Goal: Task Accomplishment & Management: Use online tool/utility

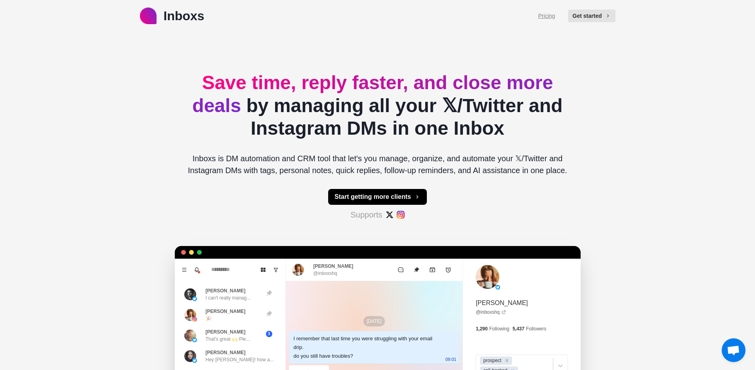
click at [549, 17] on link "Pricing" at bounding box center [546, 16] width 17 height 8
click at [63, 110] on div "Inboxs Pricing Get started Save time, reply faster, and close more deals by man…" at bounding box center [377, 248] width 755 height 497
click at [540, 20] on div "Pricing Get started" at bounding box center [576, 15] width 77 height 19
click at [542, 17] on link "Pricing" at bounding box center [546, 16] width 17 height 8
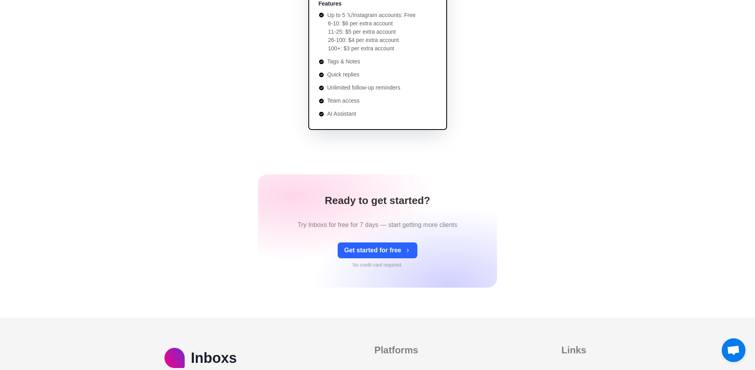
scroll to position [266, 0]
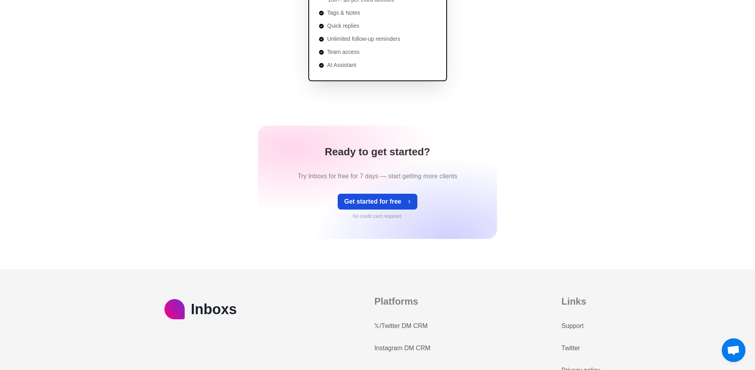
click at [378, 201] on button "Get started for free" at bounding box center [377, 202] width 79 height 16
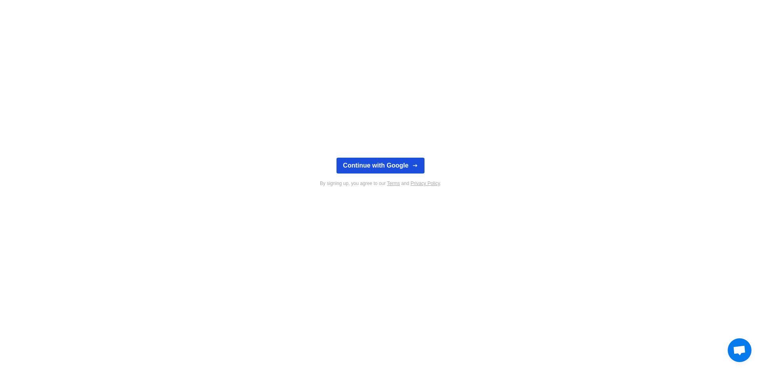
click at [367, 164] on button "Continue with Google" at bounding box center [380, 166] width 88 height 16
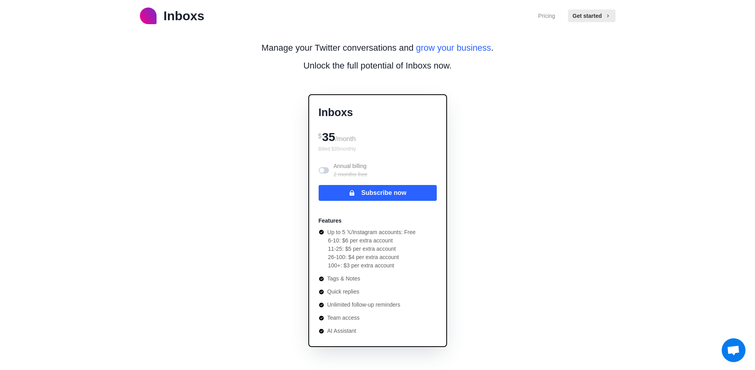
click at [188, 11] on p "Inboxs" at bounding box center [184, 15] width 41 height 19
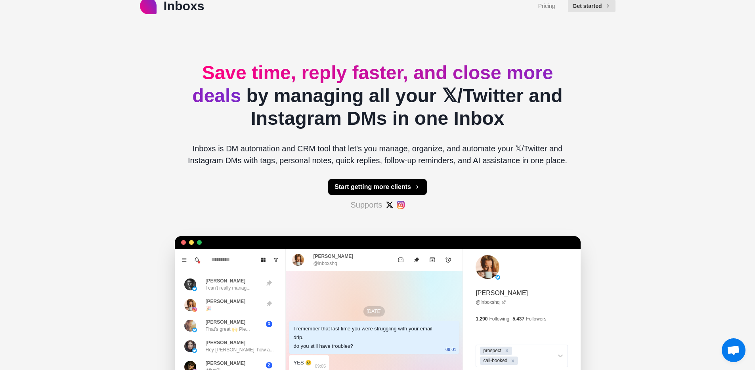
scroll to position [19, 0]
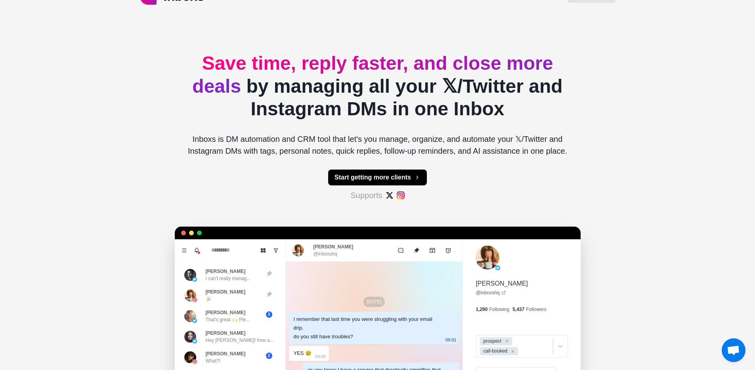
click at [729, 355] on span "Open chat" at bounding box center [733, 350] width 13 height 11
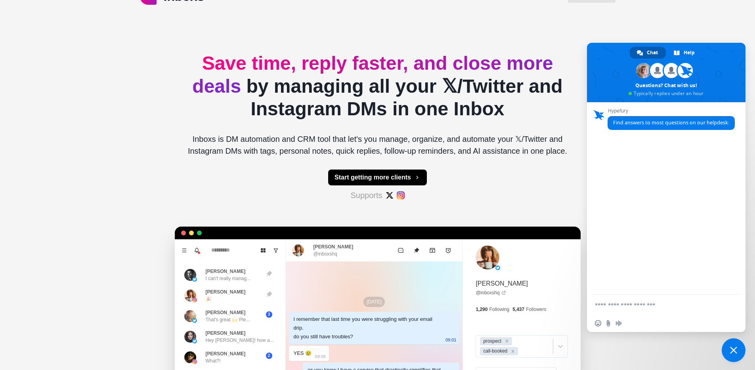
click at [178, 120] on div "Save time, reply faster, and close more deals by managing all your 𝕏/Twitter an…" at bounding box center [378, 244] width 406 height 465
click at [266, 84] on h2 "Save time, reply faster, and close more deals by managing all your 𝕏/Twitter an…" at bounding box center [377, 86] width 393 height 69
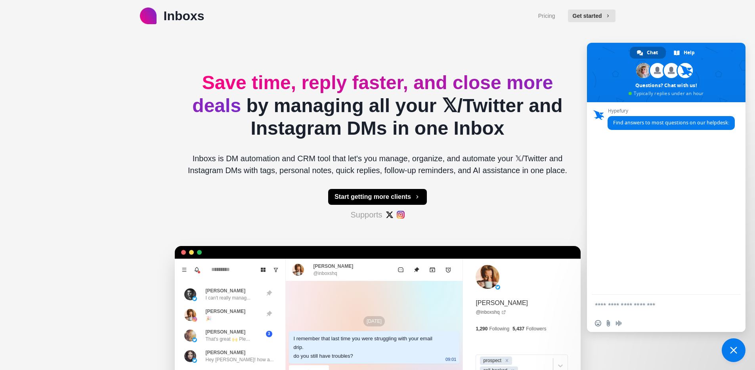
click at [732, 348] on span "Close chat" at bounding box center [733, 350] width 7 height 7
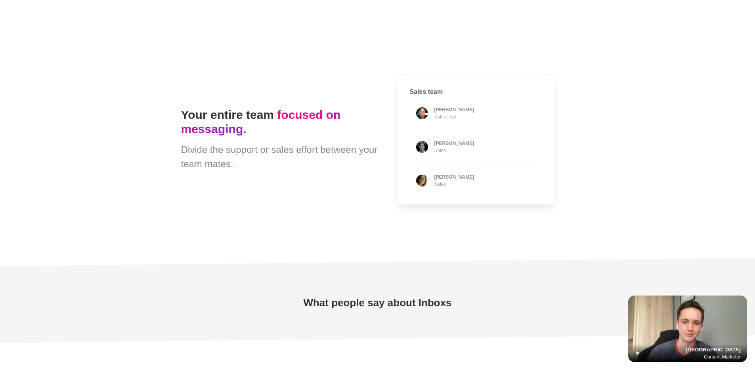
scroll to position [2156, 0]
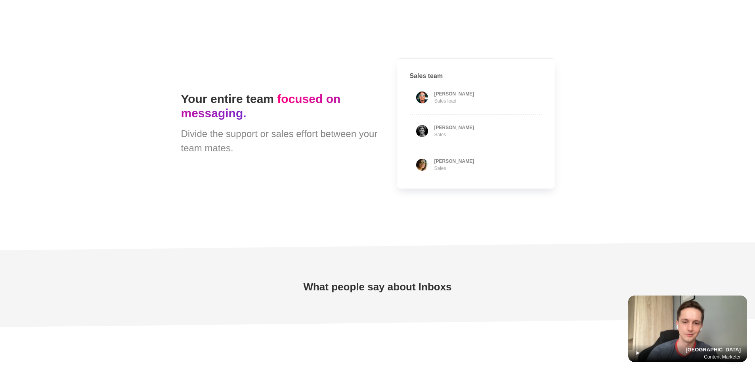
click at [692, 322] on img at bounding box center [687, 329] width 119 height 67
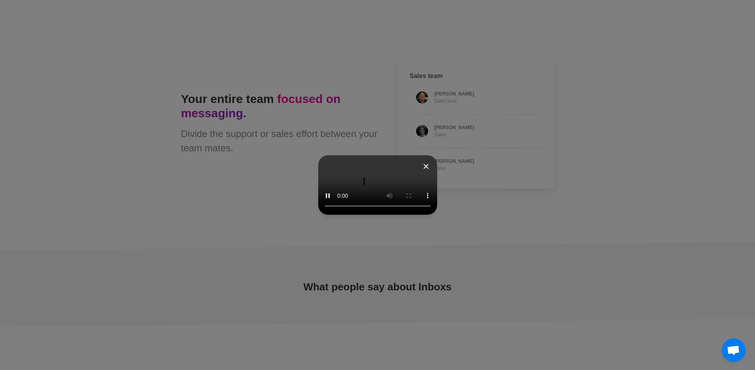
click at [428, 164] on icon at bounding box center [425, 166] width 5 height 5
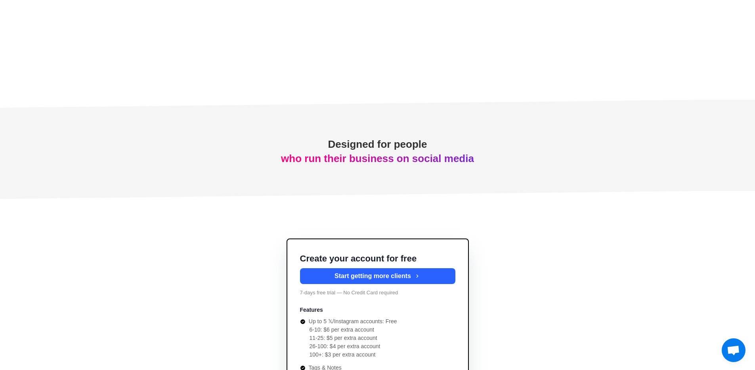
scroll to position [2801, 0]
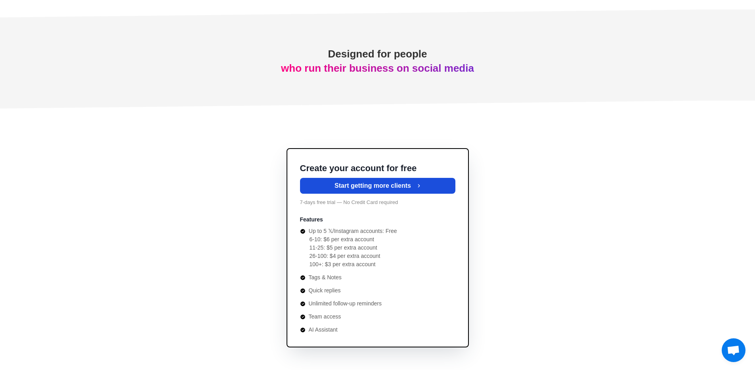
click at [363, 189] on button "Start getting more clients" at bounding box center [377, 186] width 155 height 16
type textarea "*"
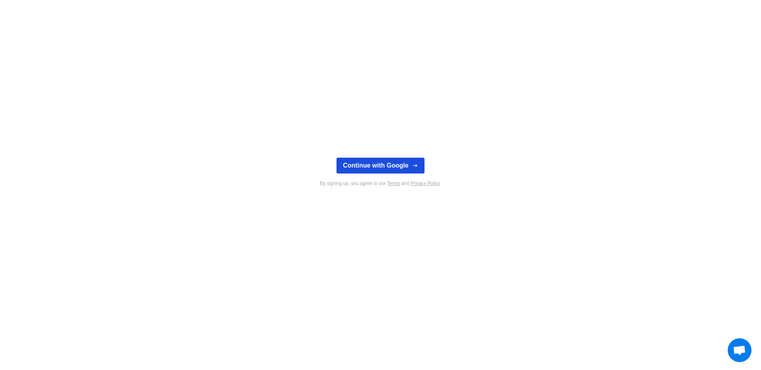
click at [373, 168] on button "Continue with Google" at bounding box center [380, 166] width 88 height 16
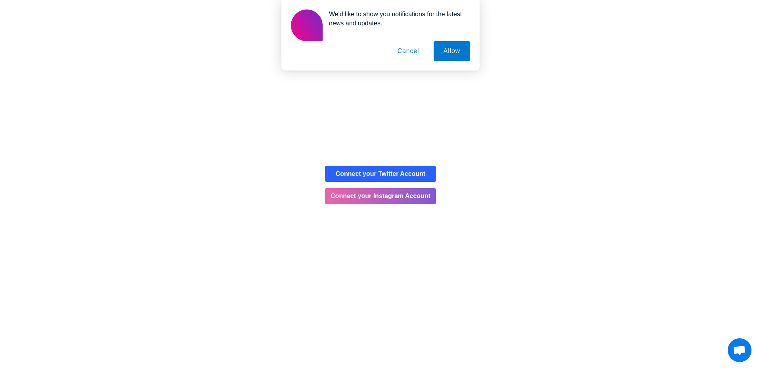
drag, startPoint x: 720, startPoint y: 67, endPoint x: 733, endPoint y: 67, distance: 12.3
click at [733, 67] on div "We'd like to show you notifications for the latest news and updates. Allow Canc…" at bounding box center [380, 35] width 761 height 71
click at [725, 64] on div "We'd like to show you notifications for the latest news and updates. Allow Canc…" at bounding box center [380, 35] width 761 height 71
click at [411, 51] on button "Cancel" at bounding box center [408, 51] width 42 height 20
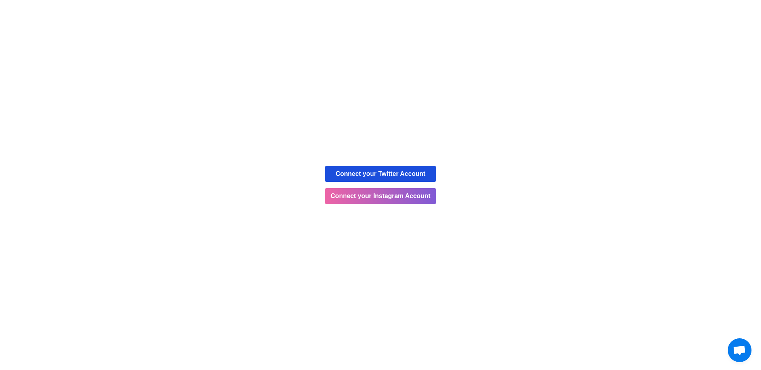
click at [392, 170] on button "Connect your Twitter Account" at bounding box center [380, 174] width 111 height 16
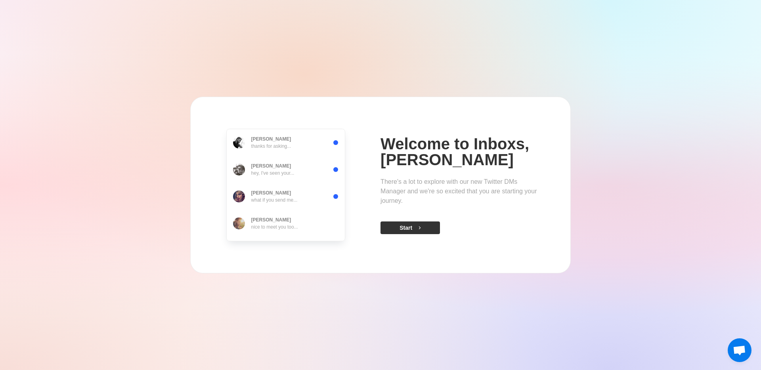
click at [422, 227] on icon "button" at bounding box center [420, 228] width 6 height 6
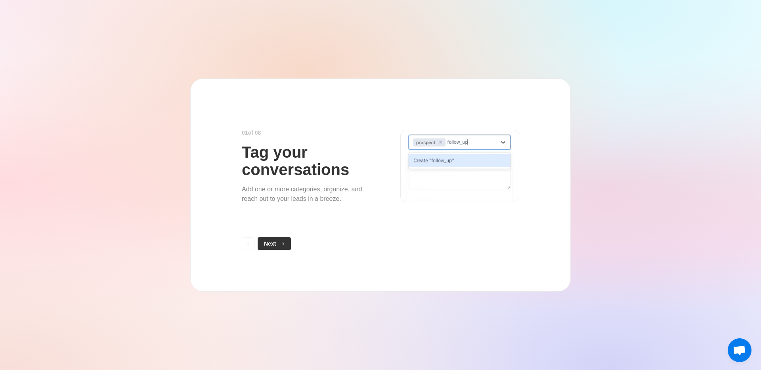
click at [269, 243] on button "Next" at bounding box center [274, 243] width 33 height 13
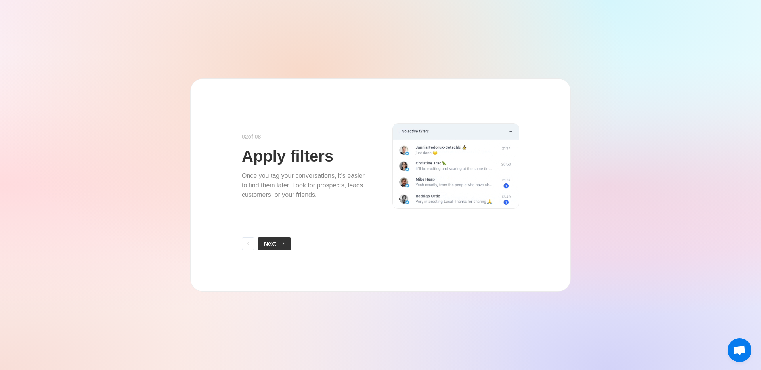
click at [280, 246] on button "Next" at bounding box center [274, 243] width 33 height 13
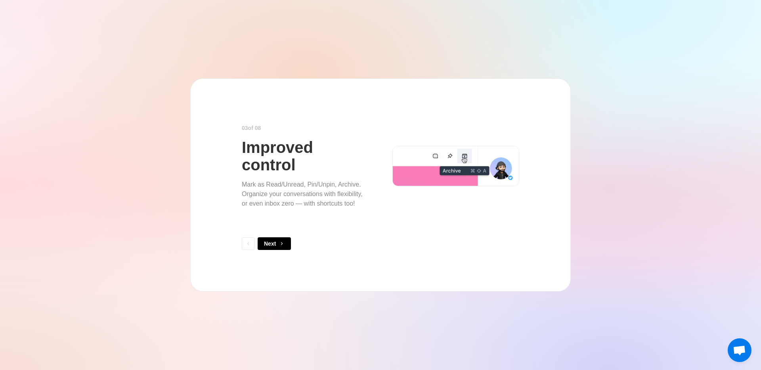
click at [280, 246] on button "Next" at bounding box center [274, 243] width 33 height 13
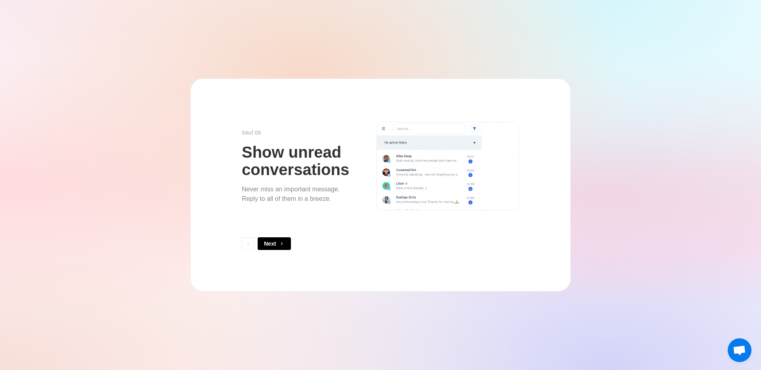
click at [280, 246] on button "Next" at bounding box center [274, 243] width 33 height 13
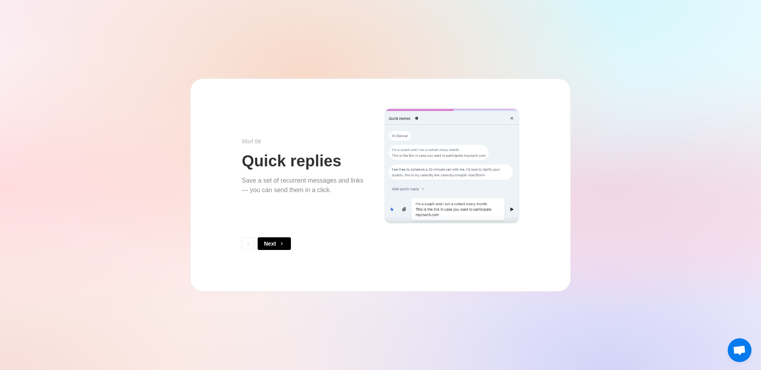
click at [280, 246] on button "Next" at bounding box center [274, 243] width 33 height 13
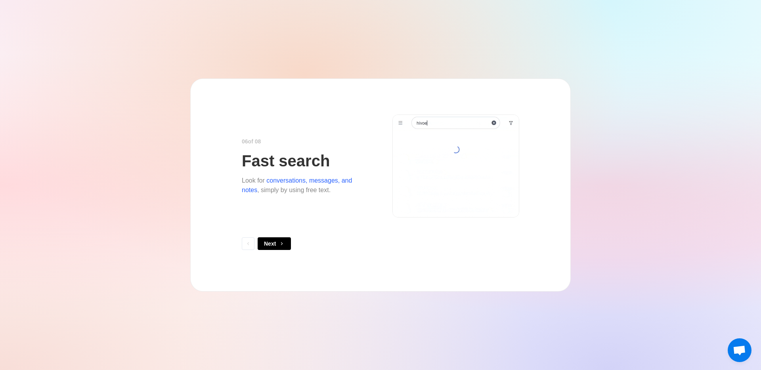
click at [280, 246] on button "Next" at bounding box center [274, 243] width 33 height 13
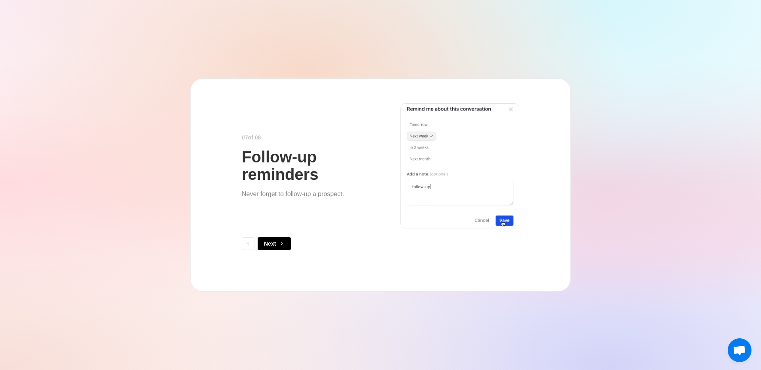
click at [280, 246] on button "Next" at bounding box center [274, 243] width 33 height 13
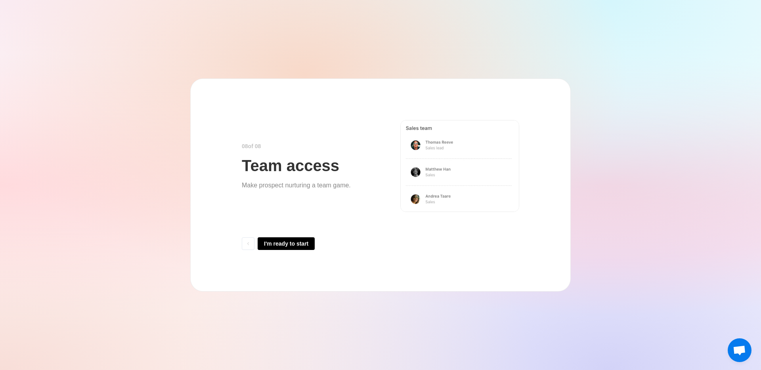
click at [280, 246] on button "I'm ready to start" at bounding box center [286, 243] width 57 height 13
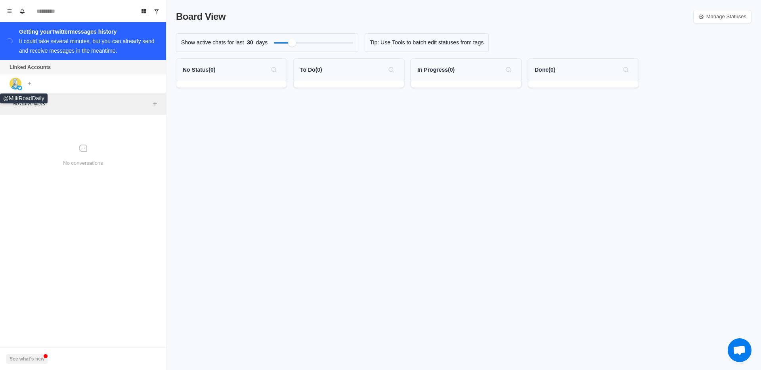
click at [18, 85] on img at bounding box center [16, 84] width 12 height 12
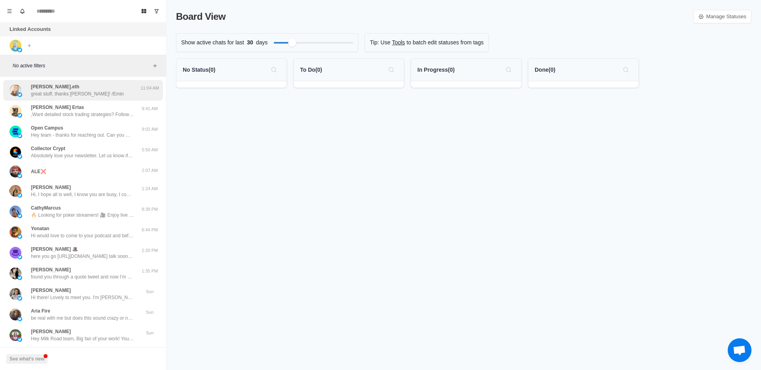
click at [80, 91] on p "great stuff, thanks [PERSON_NAME]! /Emin" at bounding box center [77, 93] width 93 height 7
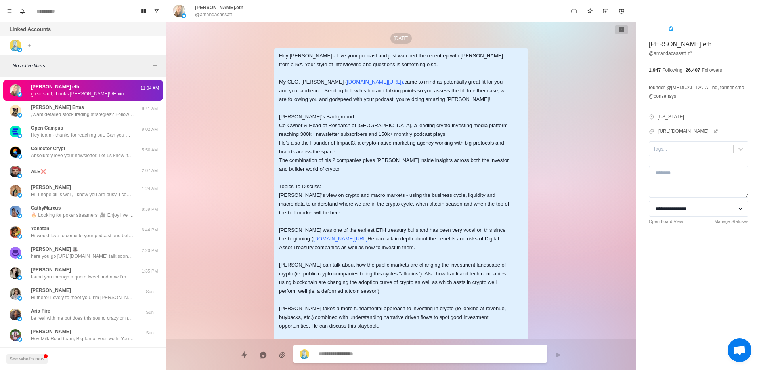
scroll to position [505, 0]
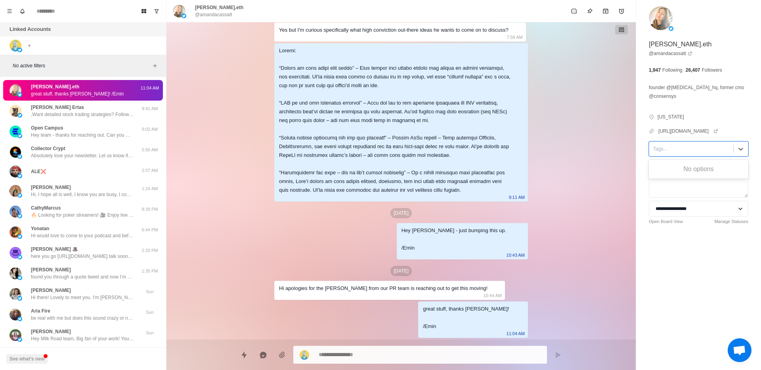
click at [696, 150] on div at bounding box center [691, 149] width 76 height 9
click at [10, 14] on button "Menu" at bounding box center [9, 11] width 13 height 13
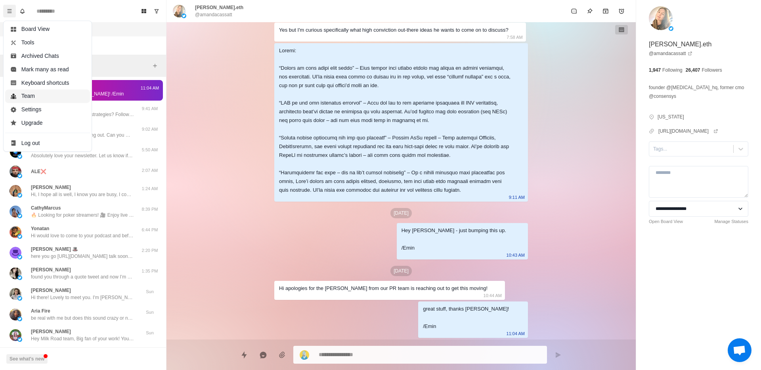
type textarea "*"
click at [36, 112] on button "Settings" at bounding box center [47, 109] width 85 height 13
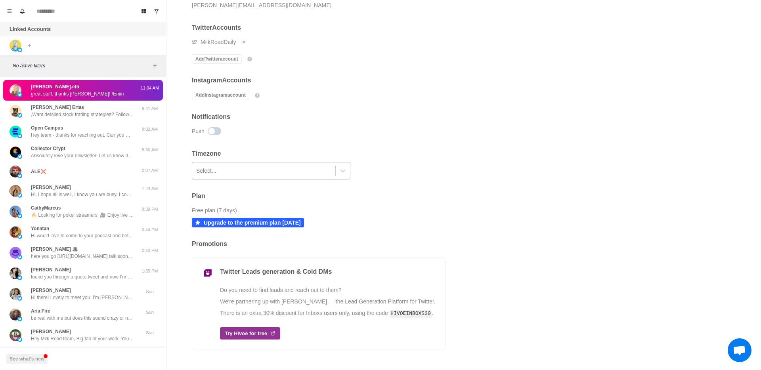
scroll to position [95, 0]
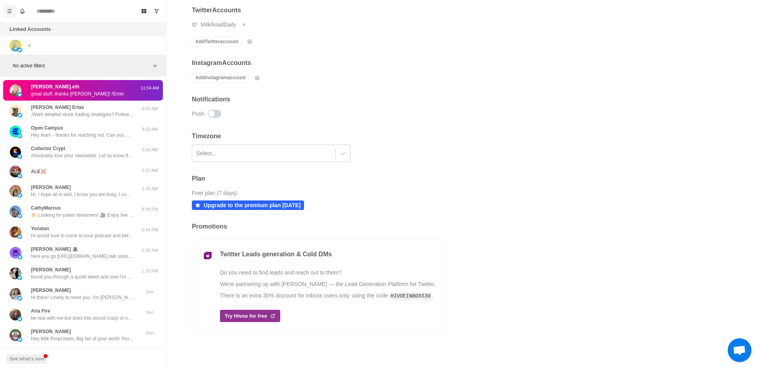
click at [10, 13] on icon "Menu" at bounding box center [10, 11] width 4 height 4
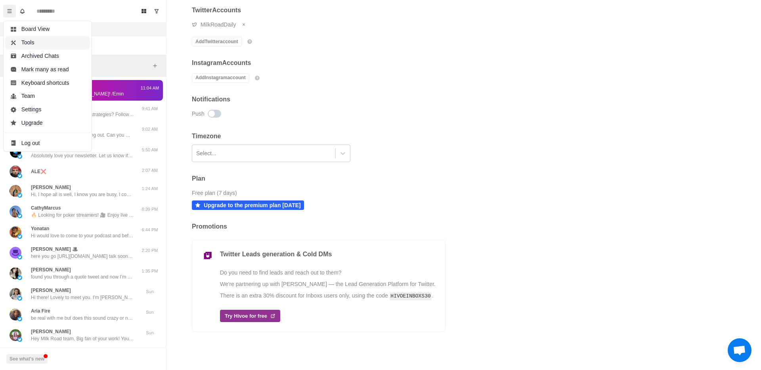
click at [31, 41] on button "Tools" at bounding box center [47, 42] width 85 height 13
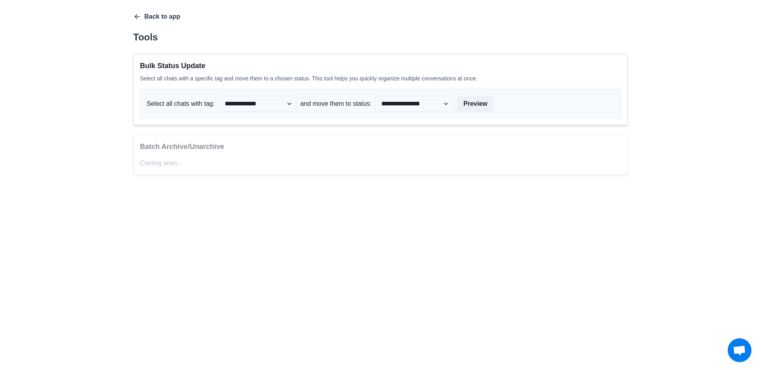
click at [137, 16] on icon "button" at bounding box center [137, 17] width 8 height 8
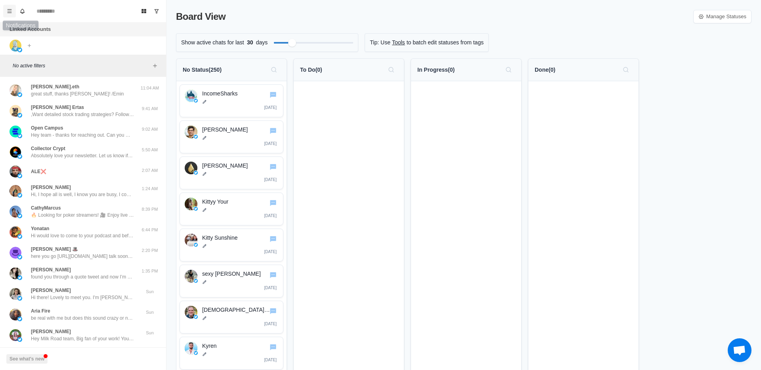
click at [10, 11] on icon "Menu" at bounding box center [10, 11] width 6 height 6
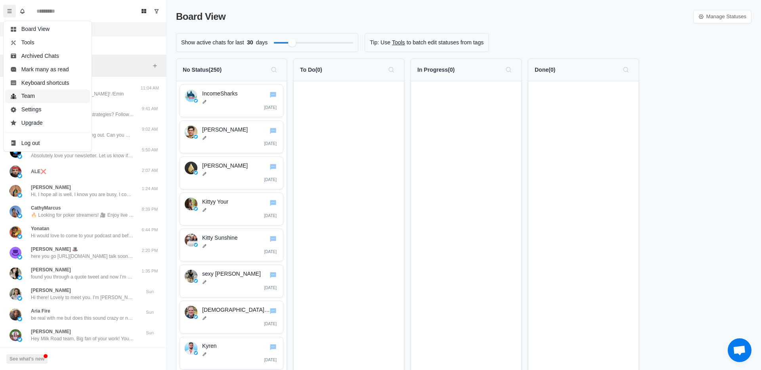
click at [44, 97] on button "Team" at bounding box center [47, 96] width 85 height 13
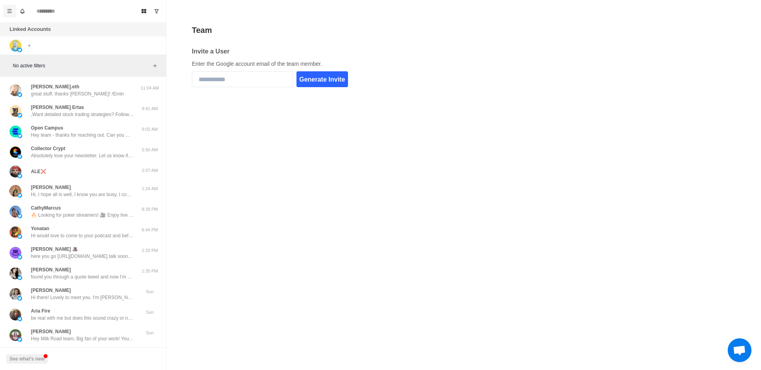
click at [9, 8] on button "Menu" at bounding box center [9, 11] width 13 height 13
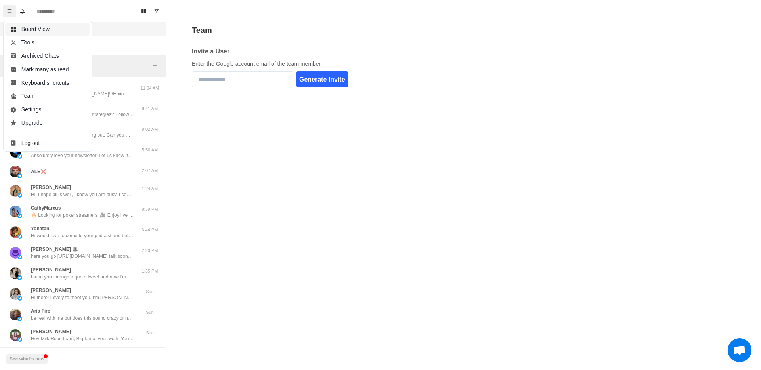
click at [40, 30] on button "Board View" at bounding box center [47, 29] width 85 height 13
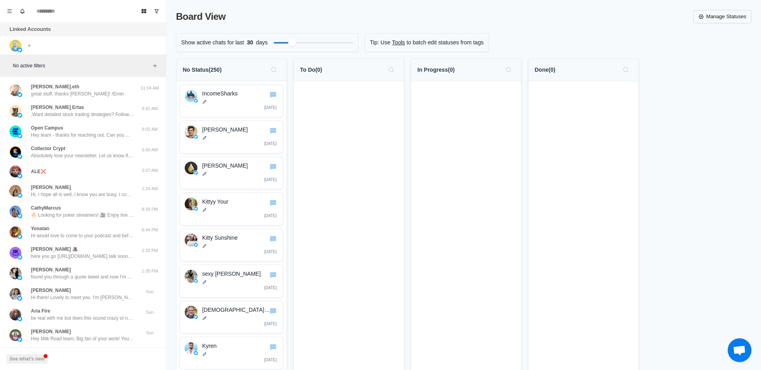
click at [710, 17] on link "Manage Statuses" at bounding box center [722, 16] width 58 height 13
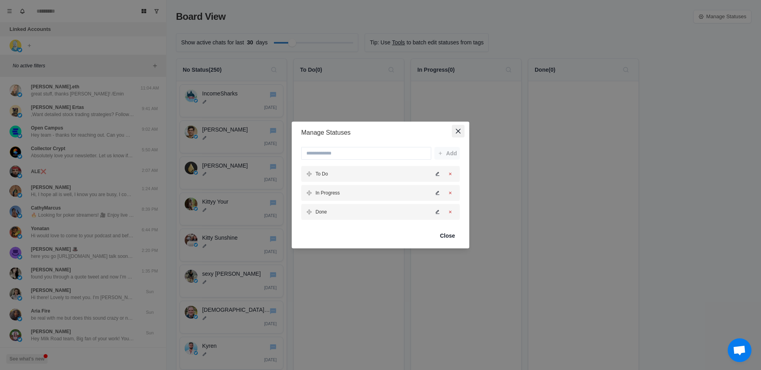
click at [456, 131] on icon "Close" at bounding box center [458, 131] width 5 height 5
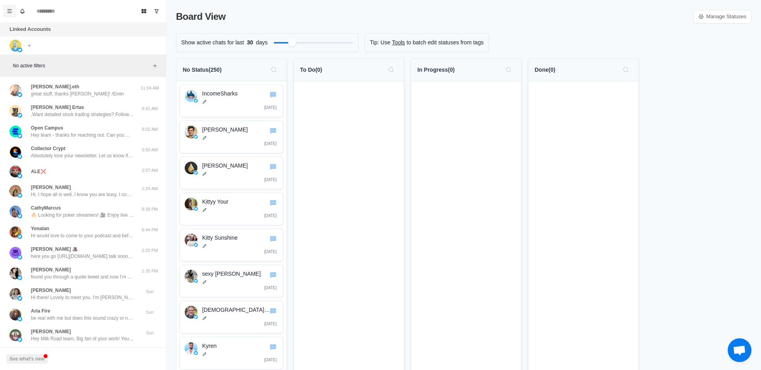
click at [7, 12] on icon "Menu" at bounding box center [10, 11] width 6 height 6
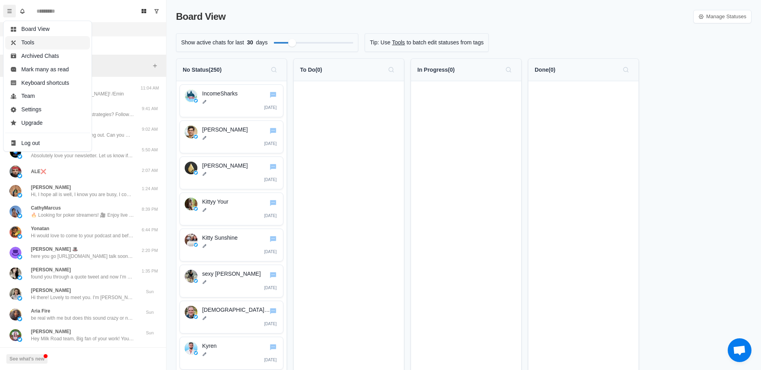
click at [26, 42] on button "Tools" at bounding box center [47, 42] width 85 height 13
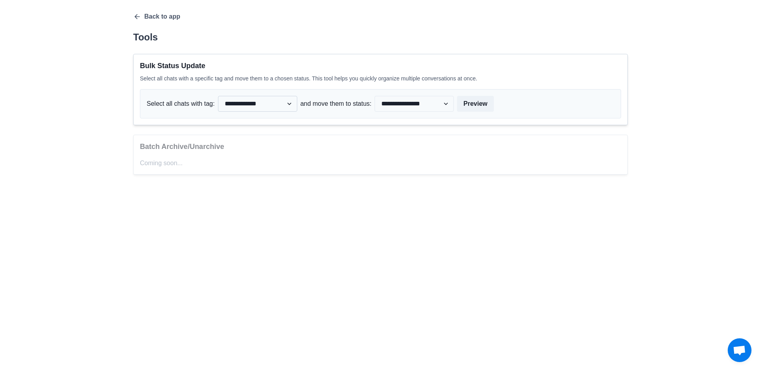
click at [239, 105] on select "**********" at bounding box center [257, 104] width 79 height 16
click at [219, 96] on select "**********" at bounding box center [257, 104] width 79 height 16
click at [139, 14] on icon "button" at bounding box center [137, 17] width 8 height 8
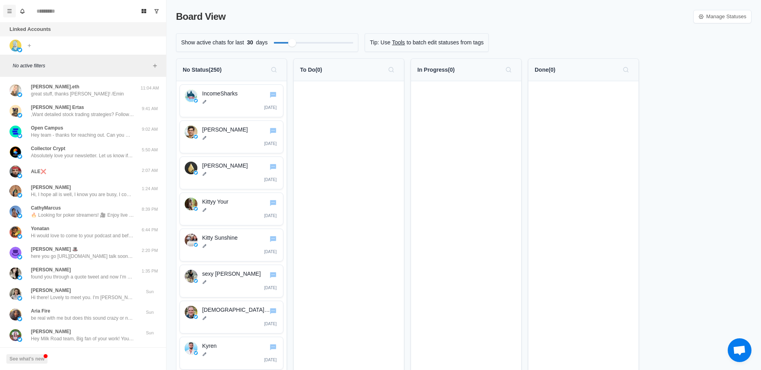
click at [8, 10] on icon "Menu" at bounding box center [10, 11] width 6 height 6
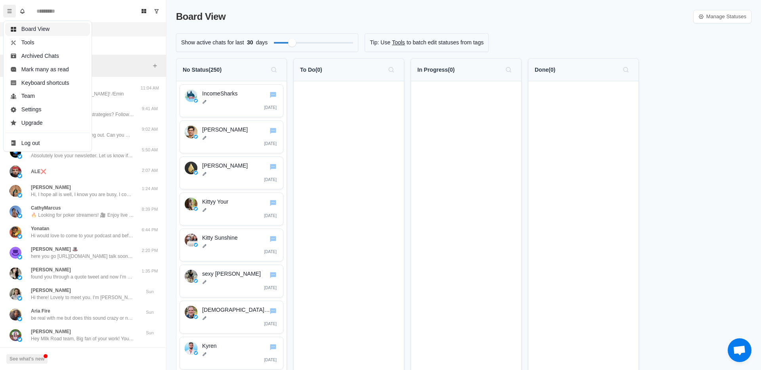
click at [38, 30] on button "Board View" at bounding box center [47, 29] width 85 height 13
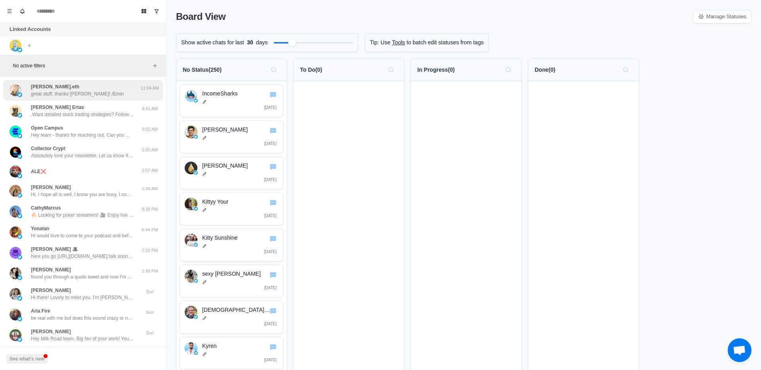
click at [56, 86] on p "[PERSON_NAME].eth" at bounding box center [55, 86] width 48 height 7
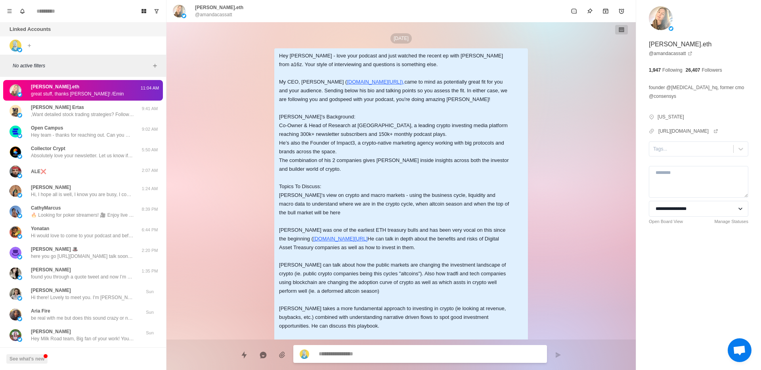
scroll to position [505, 0]
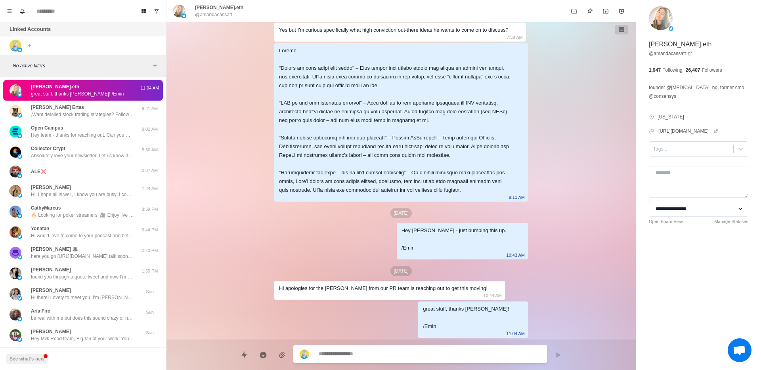
type textarea "*"
click at [688, 151] on div at bounding box center [691, 149] width 76 height 9
type input "*"
click at [65, 115] on p ",Want detailed stock trading strategies? Follow @TrendTrader_777 for precise da…" at bounding box center [82, 114] width 103 height 7
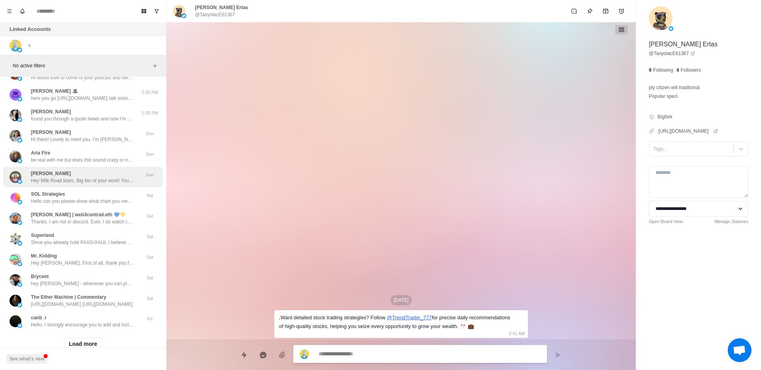
scroll to position [182, 0]
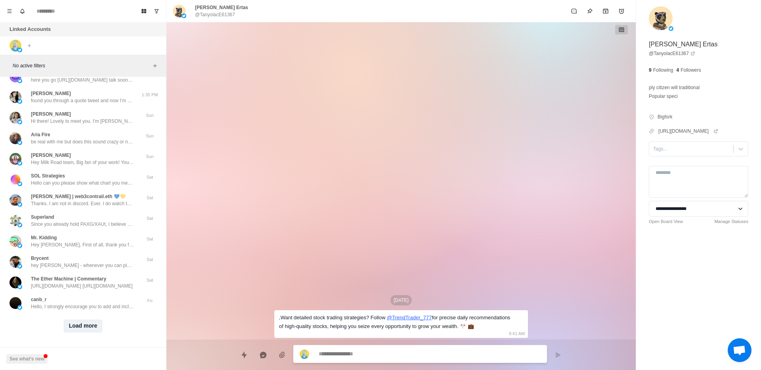
click at [92, 320] on button "Load more" at bounding box center [83, 326] width 39 height 13
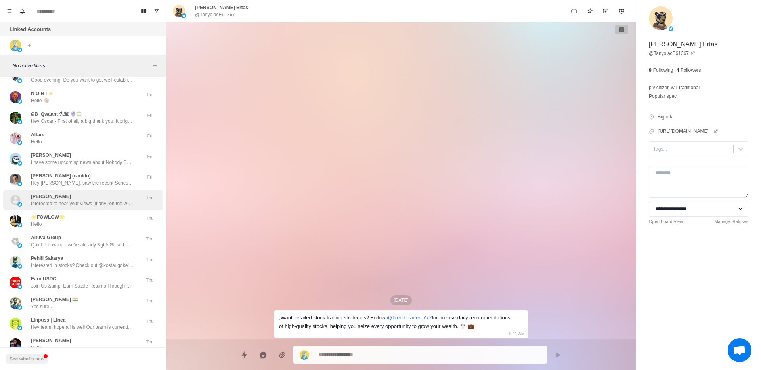
scroll to position [496, 0]
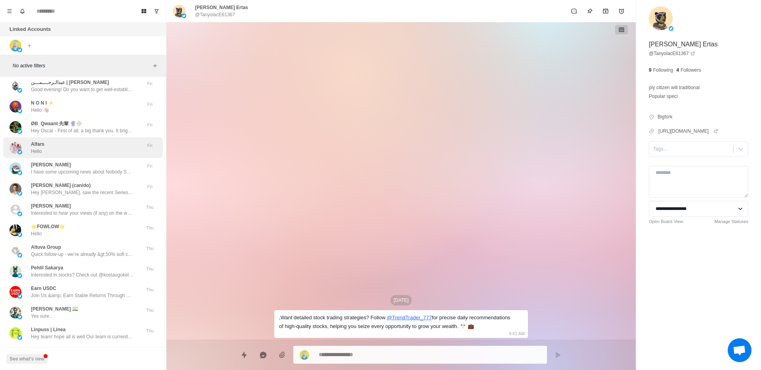
click at [73, 157] on div "Alfars Hello Fri" at bounding box center [83, 147] width 160 height 21
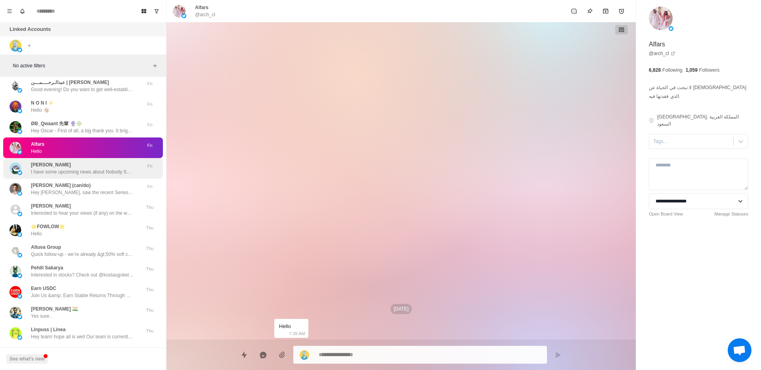
click at [70, 171] on p "I have some upcoming news about Nobody Sausage the IP (refer to TikTok and IG) …" at bounding box center [82, 171] width 103 height 7
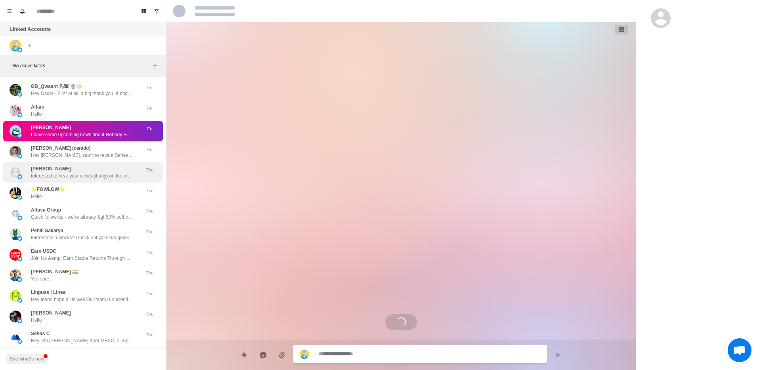
scroll to position [594, 0]
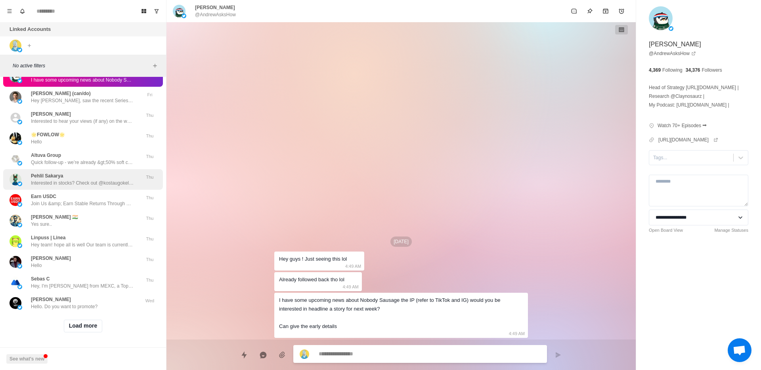
click at [84, 181] on div "Pehlil Sakarya Interested in stocks? Check out @kostaugokello's posts – they're…" at bounding box center [83, 179] width 160 height 21
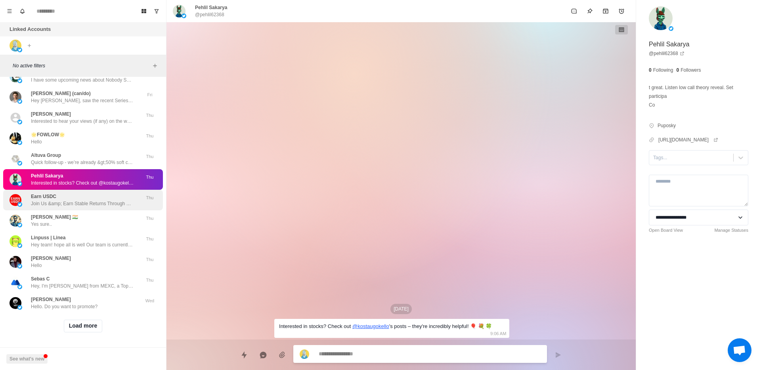
click at [46, 200] on p "Join Us &amp; Earn Stable Returns Through Decentralized Contract Staking! Earn …" at bounding box center [82, 203] width 103 height 7
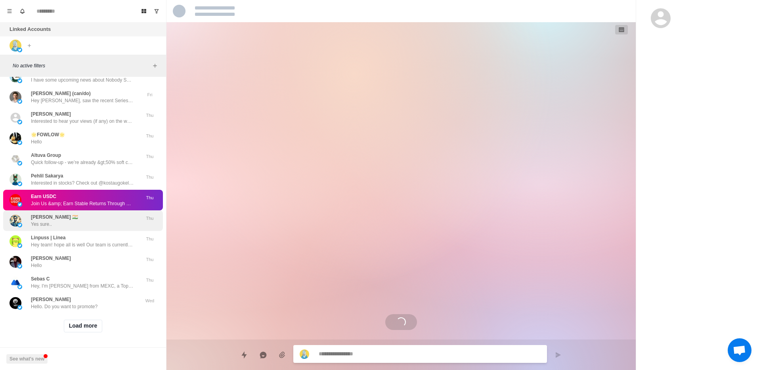
click at [71, 219] on div "Mahesh Jain 🇮🇳 Yes sure.." at bounding box center [75, 221] width 130 height 14
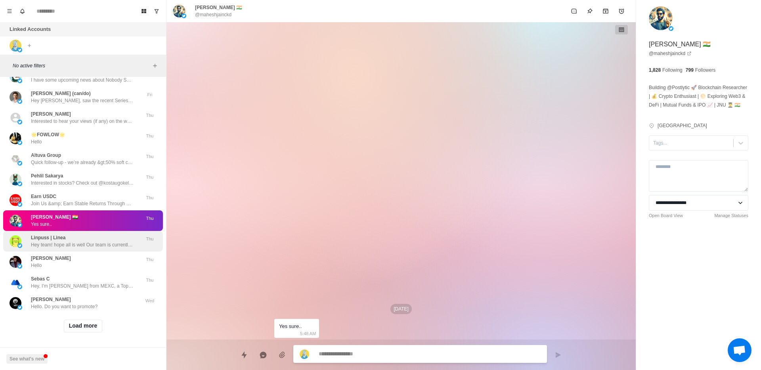
click at [48, 241] on p "Hey team! hope all is well Our team is currently gearing up for our product lau…" at bounding box center [82, 244] width 103 height 7
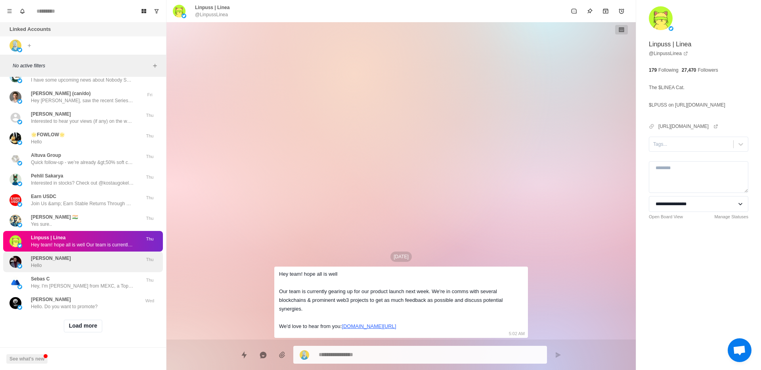
click at [67, 257] on div "Slobodan Popovic Hello" at bounding box center [51, 262] width 40 height 14
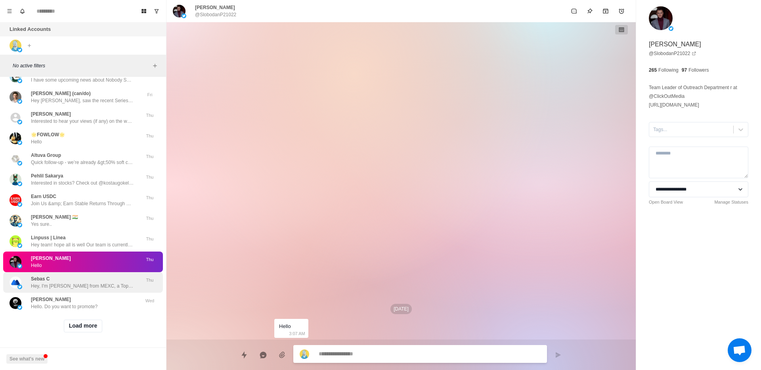
click at [64, 282] on p "Hey, I'm Sebastian from MEXC, a Top 10 global crypto exchange looking for Partn…" at bounding box center [82, 285] width 103 height 7
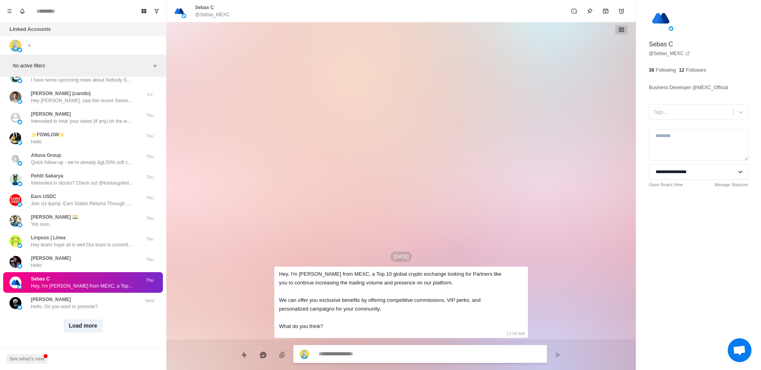
click at [69, 321] on button "Load more" at bounding box center [83, 326] width 39 height 13
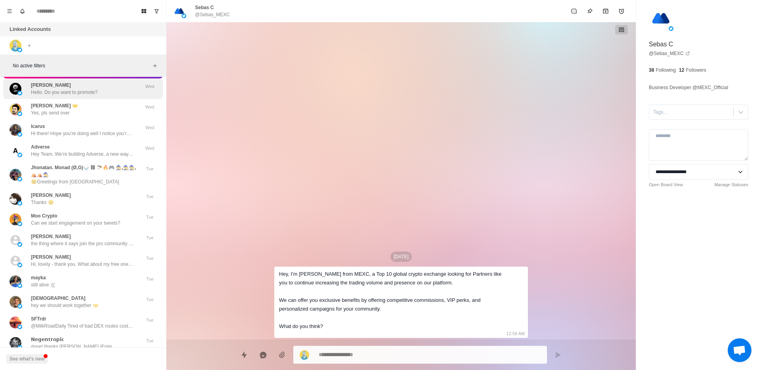
scroll to position [843, 0]
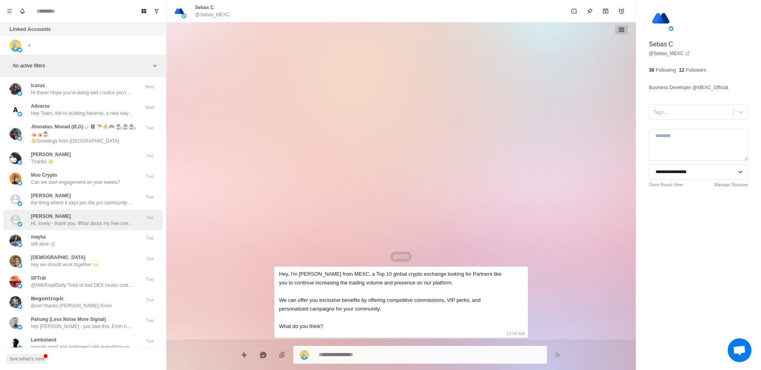
click at [73, 222] on p "Hi, lovely - thank you. What about my free one month. Can i still read newslett…" at bounding box center [82, 223] width 103 height 7
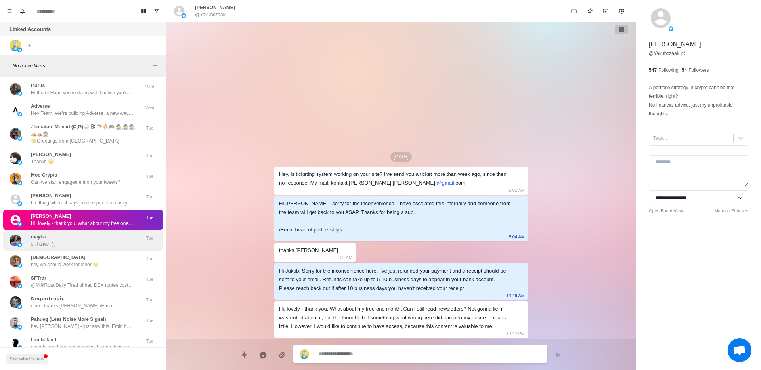
click at [54, 236] on div "mayka still alive :((" at bounding box center [43, 240] width 24 height 14
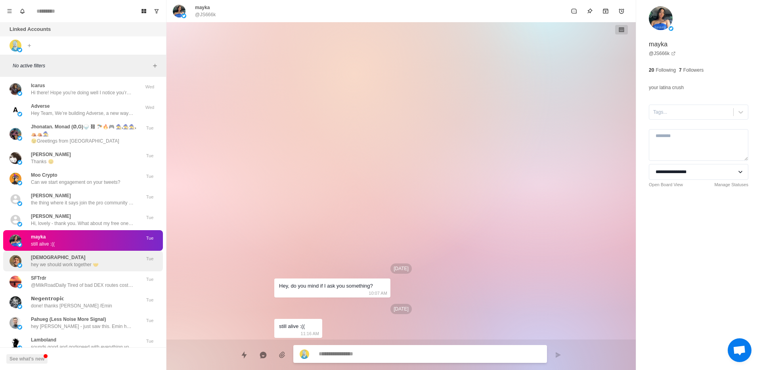
click at [59, 261] on p "hey we should work together 🤝" at bounding box center [65, 264] width 68 height 7
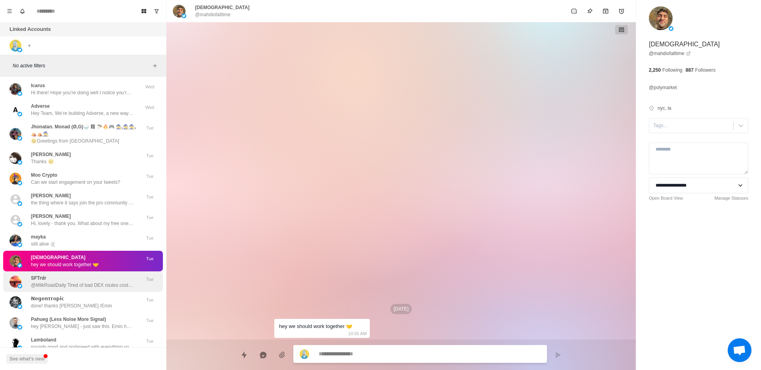
click at [49, 285] on p "@MilkRoadDaily Tired of bad DEX routes costing you money? @Kinetic_xyz built th…" at bounding box center [82, 285] width 103 height 7
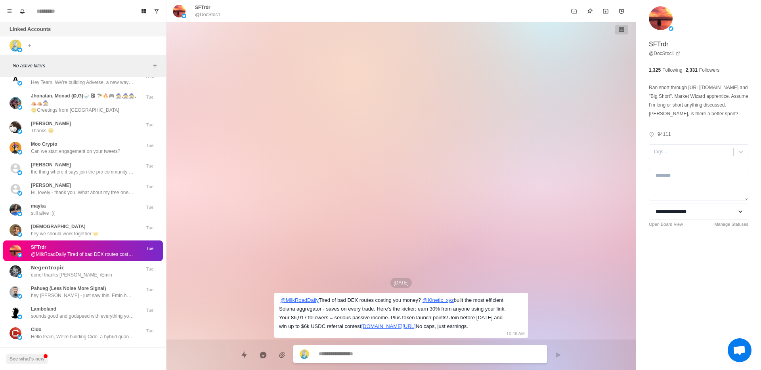
scroll to position [880, 0]
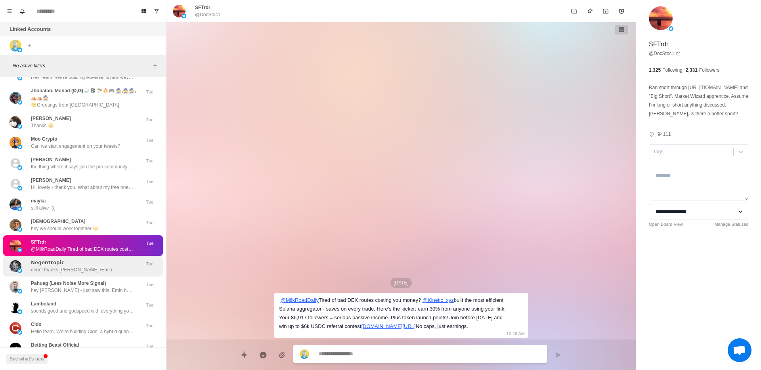
click at [56, 270] on p "done! thanks Yann /Emin" at bounding box center [71, 269] width 81 height 7
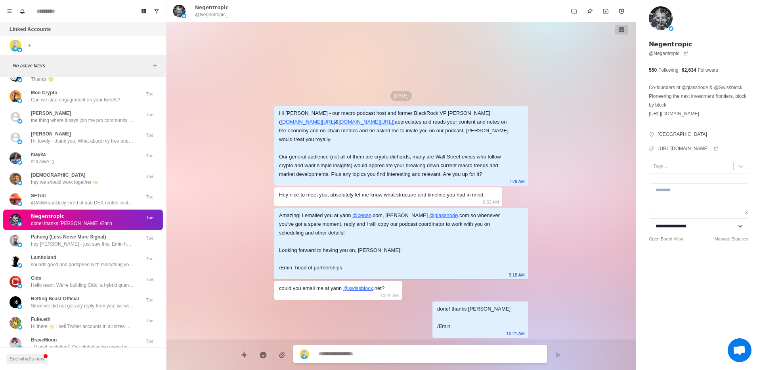
scroll to position [931, 0]
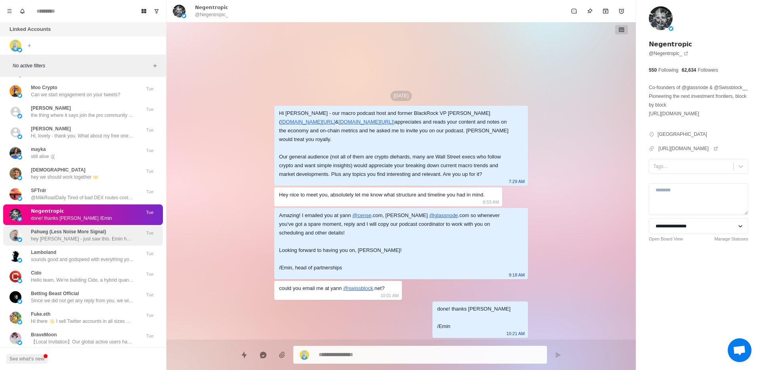
click at [56, 240] on p "hey Pascal - just saw this. Emin here, head of partnerships. Loved your intervi…" at bounding box center [82, 238] width 103 height 7
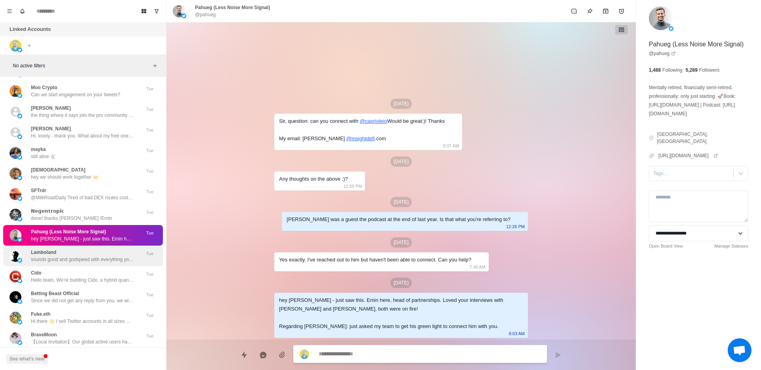
click at [59, 257] on p "sounds good and godspeed with everything you've got going on right now! keep in…" at bounding box center [82, 259] width 103 height 7
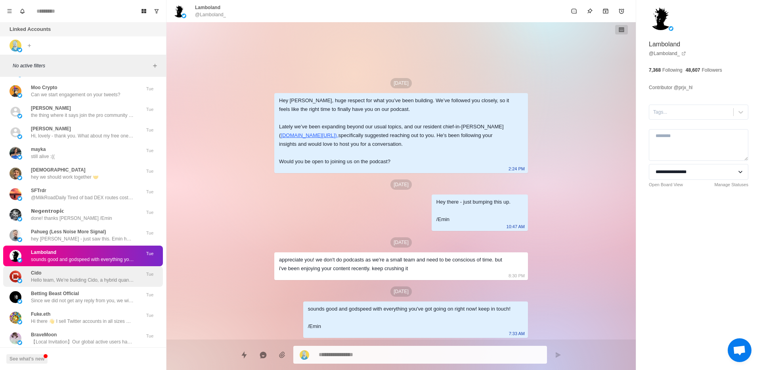
click at [58, 267] on div "Cido Hello team, We’re building Cido, a hybrid quantum-classical arbitrage engi…" at bounding box center [83, 276] width 160 height 21
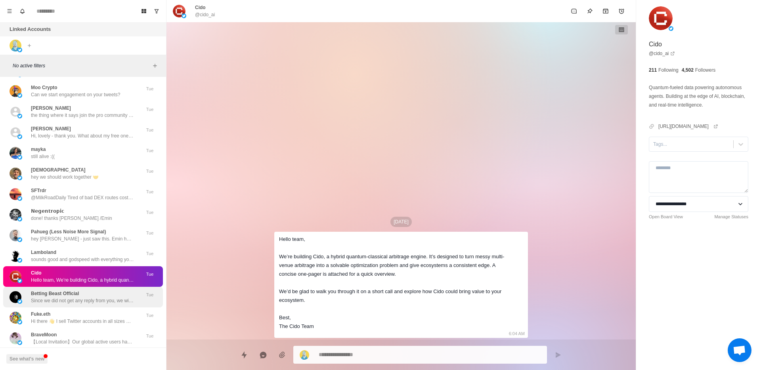
click at [61, 292] on p "Betting Beast Official" at bounding box center [55, 293] width 48 height 7
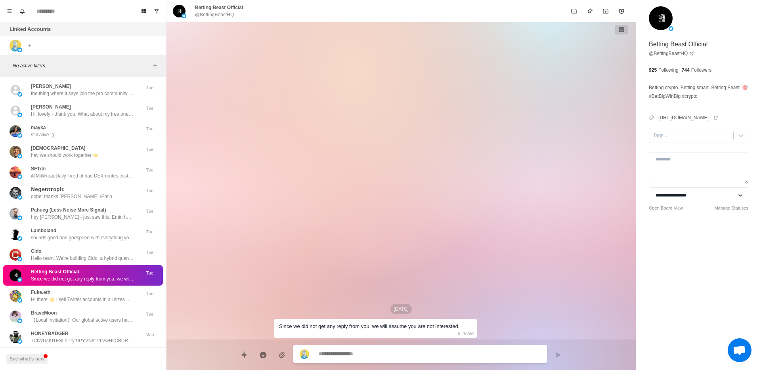
scroll to position [992, 0]
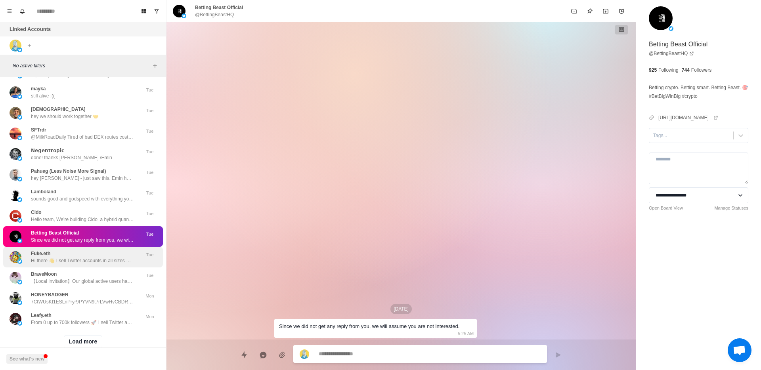
click at [67, 263] on p "Hi there 👋 I sell Twitter accounts in all sizes — small to big. ✅ Crypto-focuse…" at bounding box center [82, 260] width 103 height 7
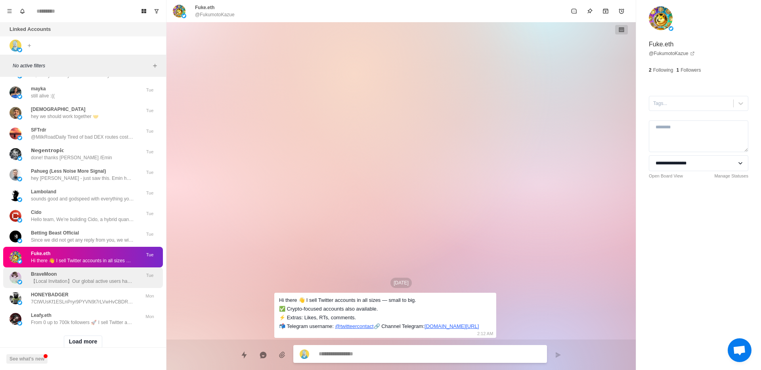
click at [67, 277] on div "BraveMoon 【Local Invitation】Our global active users have surpassed one billion—…" at bounding box center [82, 278] width 103 height 14
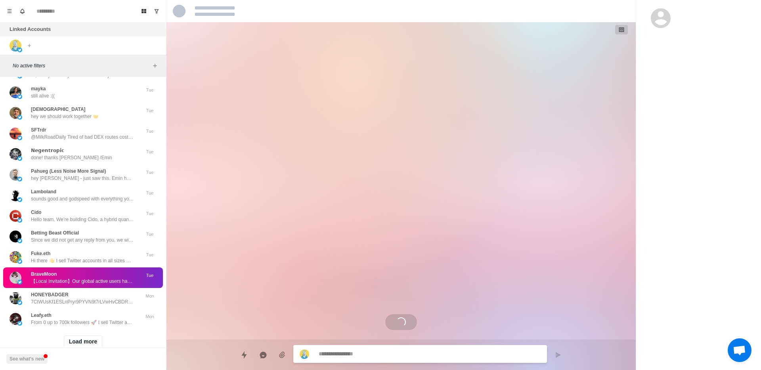
scroll to position [1013, 0]
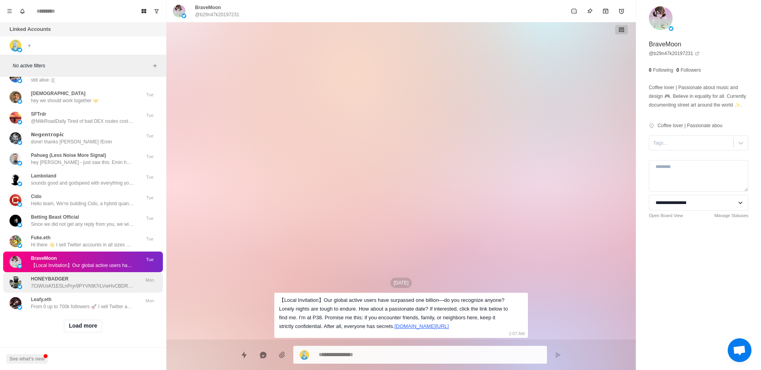
click at [67, 275] on p "HONEYBADGER" at bounding box center [50, 278] width 38 height 7
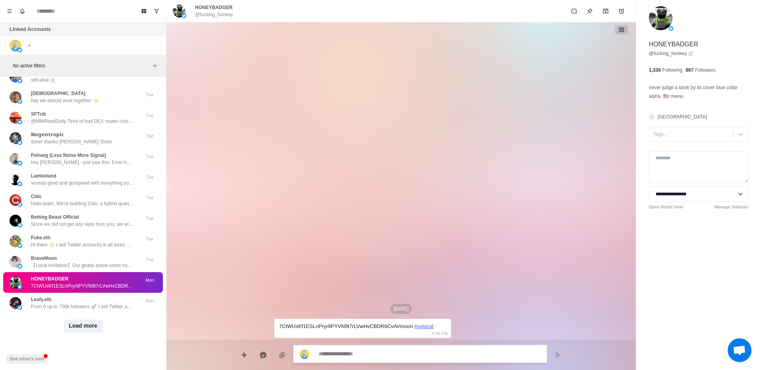
click at [74, 320] on button "Load more" at bounding box center [83, 326] width 39 height 13
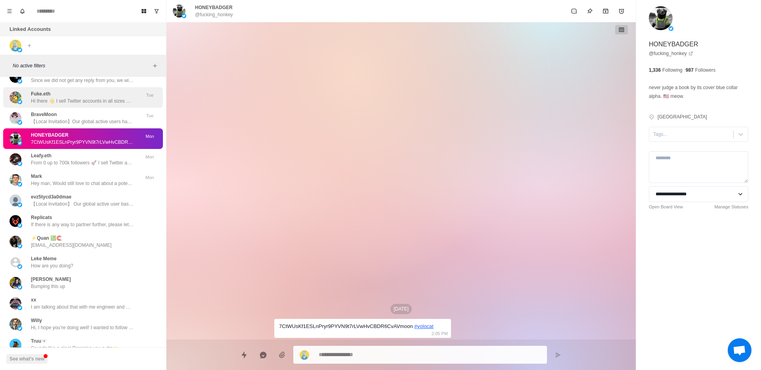
scroll to position [1233, 0]
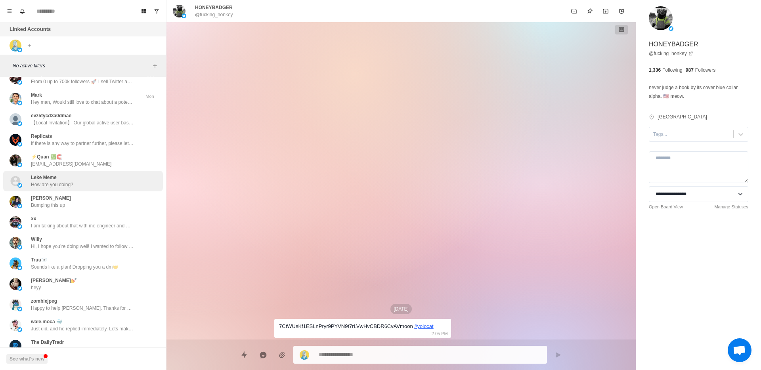
click at [80, 181] on div "Leke Meme How are you doing?" at bounding box center [75, 181] width 130 height 14
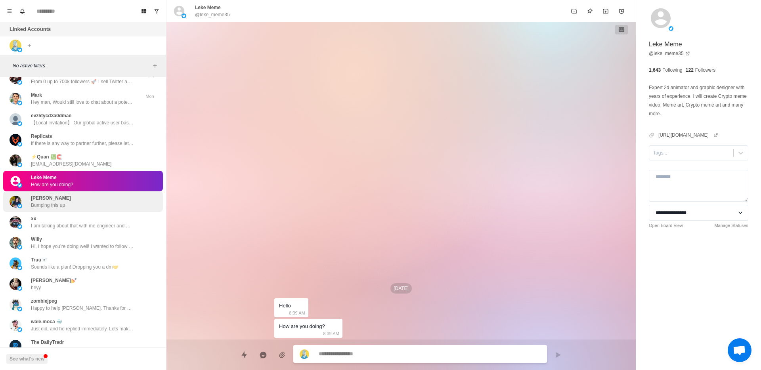
click at [71, 205] on div "Manu Gill Bumping this up" at bounding box center [75, 202] width 130 height 14
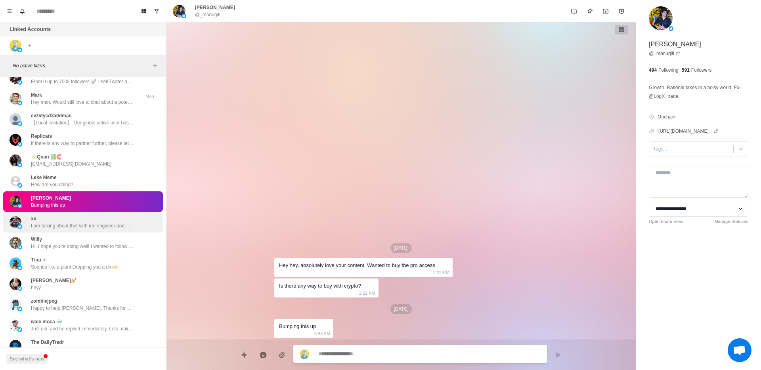
click at [67, 221] on div "xx I am talking about that with me engineer and will get back to you ASAP. /Emin" at bounding box center [82, 222] width 103 height 14
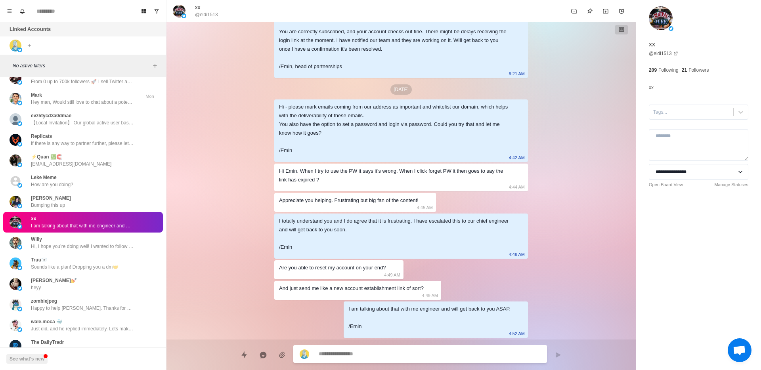
scroll to position [0, 0]
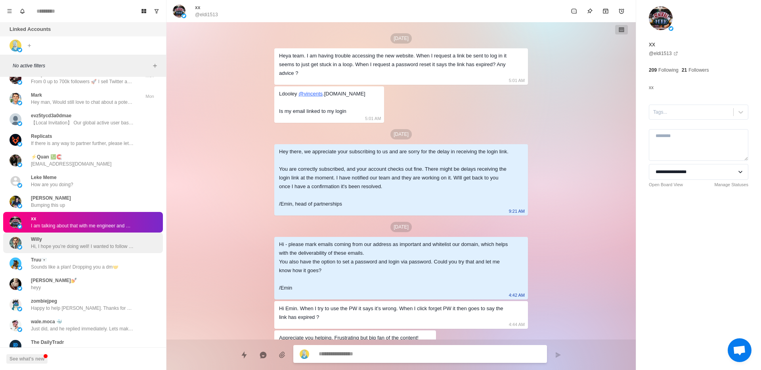
click at [67, 236] on div "Willy Hi, I hope you’re doing well! I wanted to follow up on my previous messag…" at bounding box center [82, 243] width 103 height 14
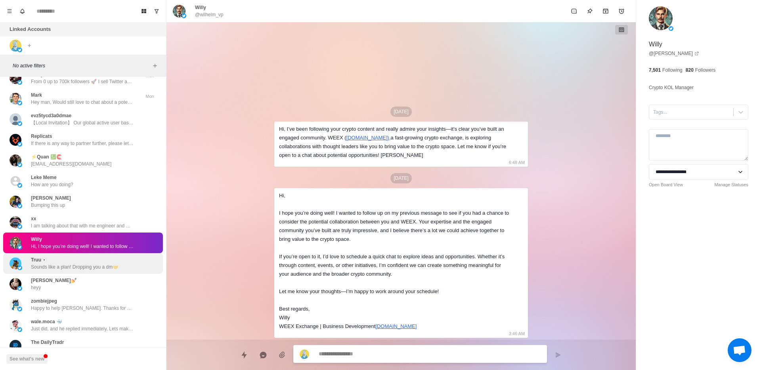
click at [59, 260] on div "Truu🐻‍❄️ Sounds like a plan! Dropping you a dm🤝" at bounding box center [75, 263] width 88 height 14
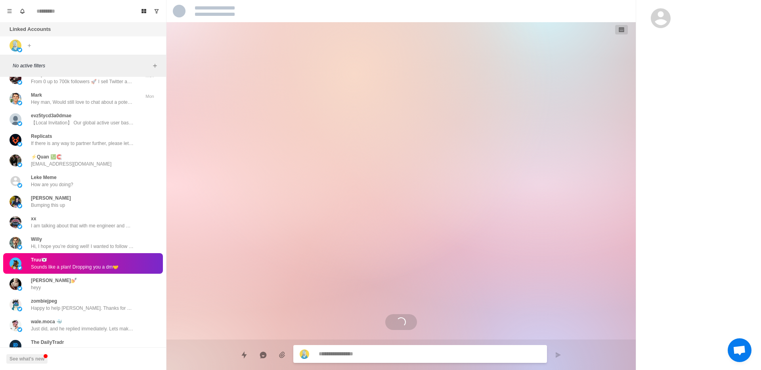
scroll to position [222, 0]
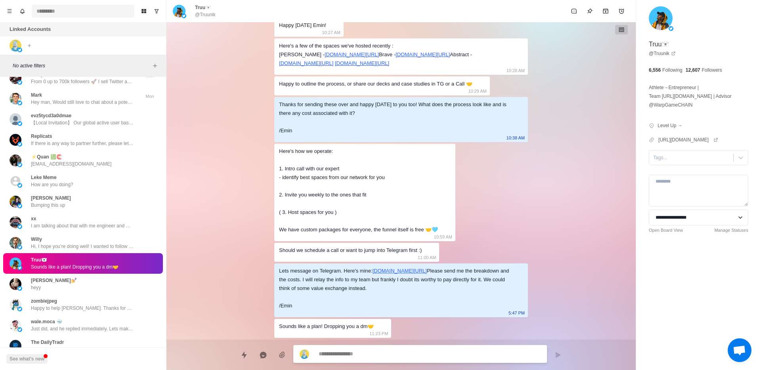
click at [48, 15] on input at bounding box center [83, 11] width 103 height 13
type textarea "*"
type input "*******"
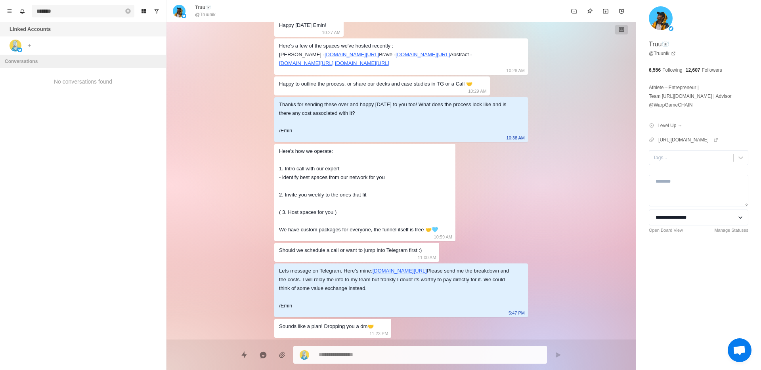
click at [67, 11] on input "*******" at bounding box center [83, 11] width 103 height 13
type textarea "*"
type input "*"
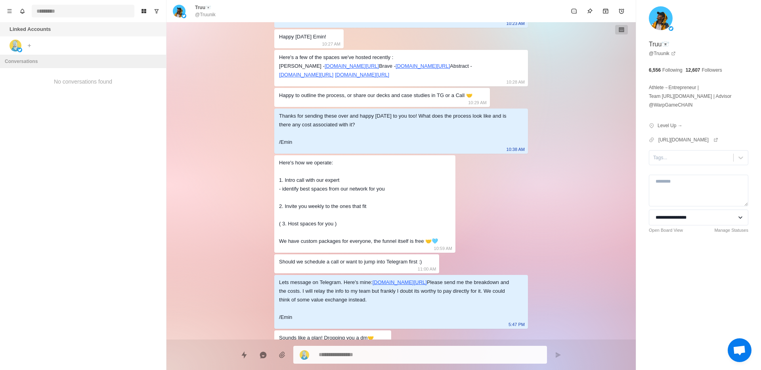
type textarea "*"
click at [249, 173] on div "Aug 29 Hi MilkRoad! I'd like to invite you into the Unfungible Network! We host…" at bounding box center [400, 180] width 469 height 317
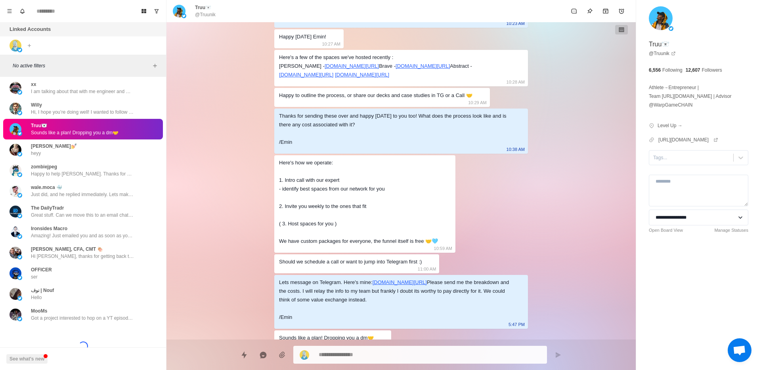
scroll to position [1473, 0]
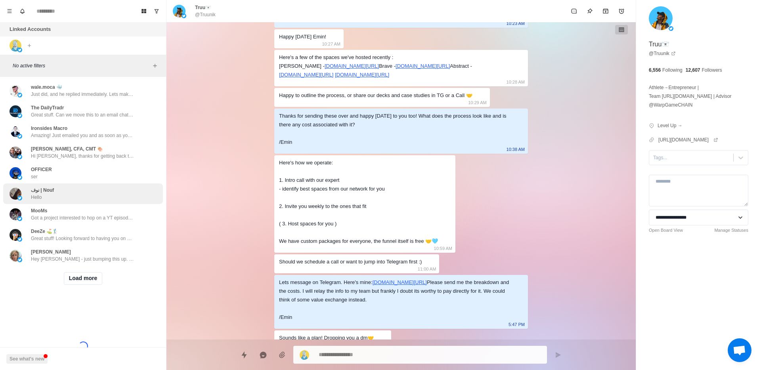
click at [86, 197] on div "نوف | Nouf Hello" at bounding box center [83, 193] width 160 height 21
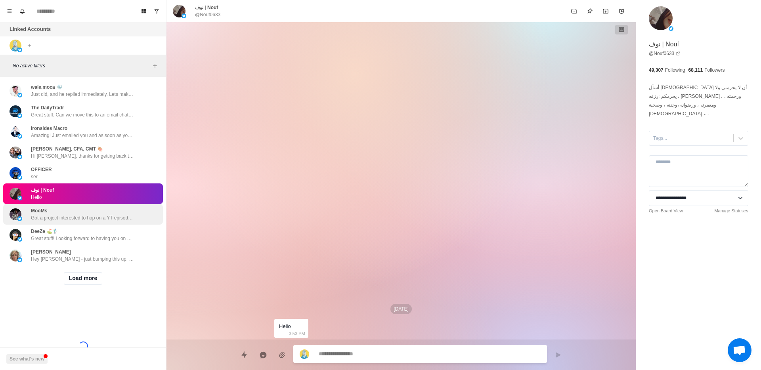
click at [87, 215] on p "Got a project interested to hop on a YT episode with you, it's this one - @Jars…" at bounding box center [82, 217] width 103 height 7
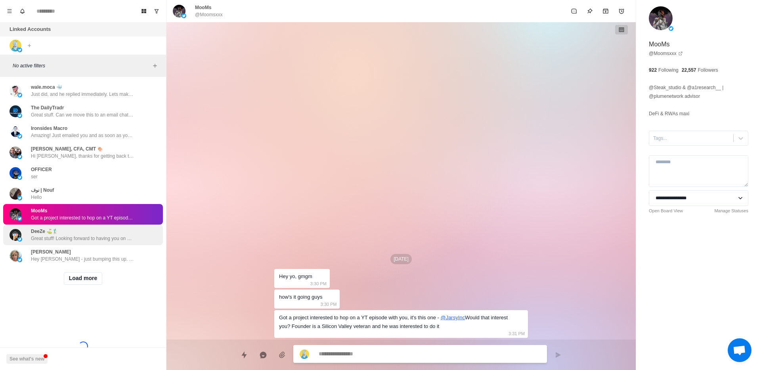
click at [80, 235] on p "Great stuff! Looking forward to having you on DeeZe! /Emin" at bounding box center [82, 238] width 103 height 7
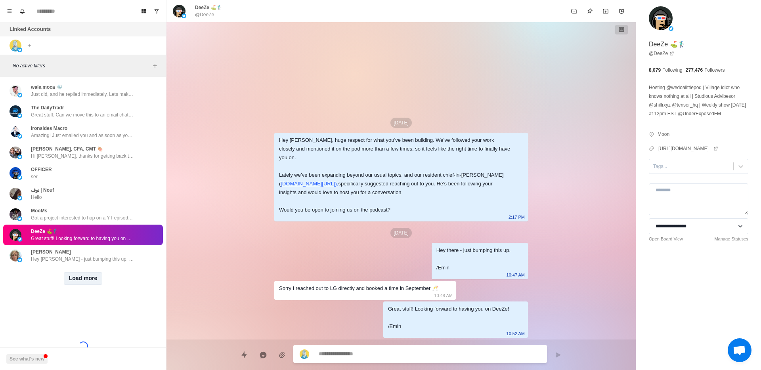
click at [74, 275] on button "Load more" at bounding box center [83, 278] width 39 height 13
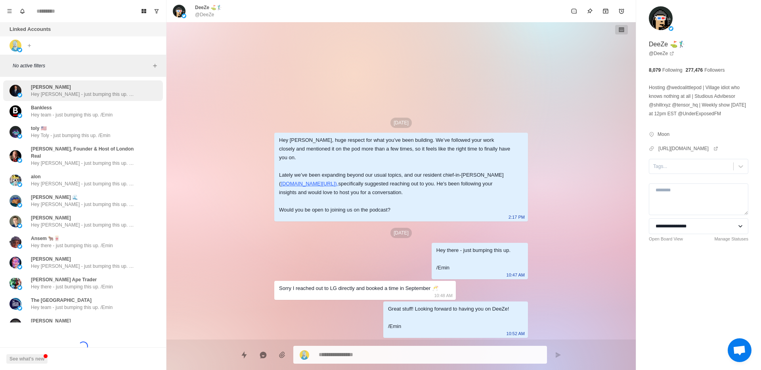
scroll to position [1693, 0]
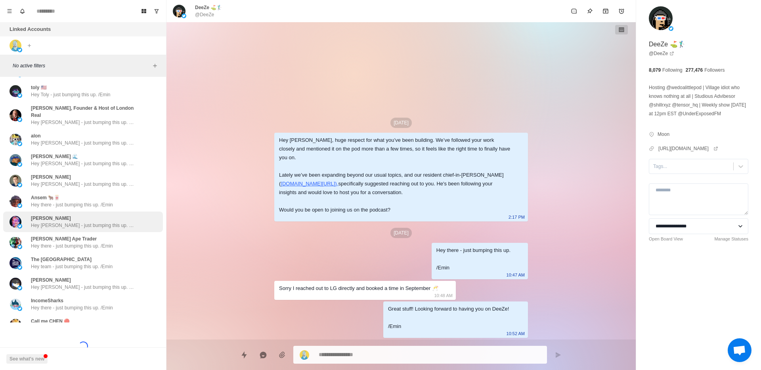
click at [49, 212] on div "Chris Burniske Hey Chris - just bumping this up. /Emin" at bounding box center [83, 222] width 160 height 21
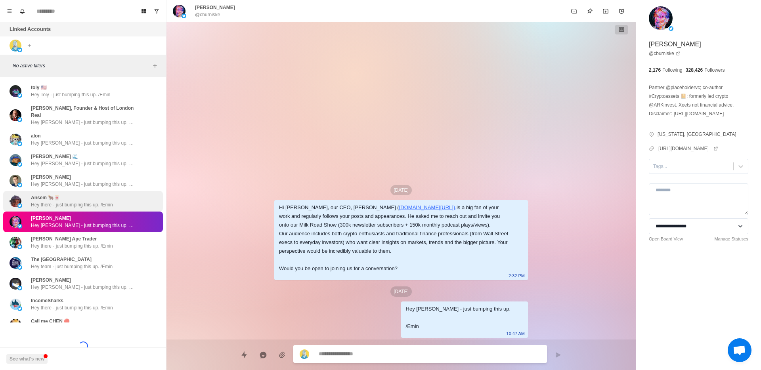
click at [63, 191] on div "Ansem 🐂🀄️ Hey there - just bumping this up. /Emin" at bounding box center [83, 201] width 160 height 21
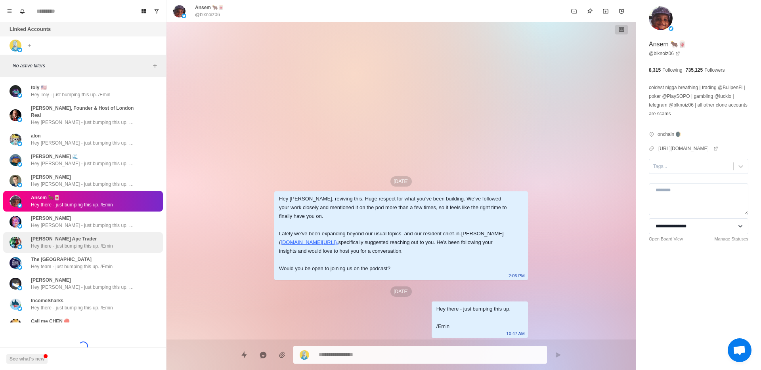
click at [54, 235] on p "[PERSON_NAME] Ape Trader" at bounding box center [64, 238] width 66 height 7
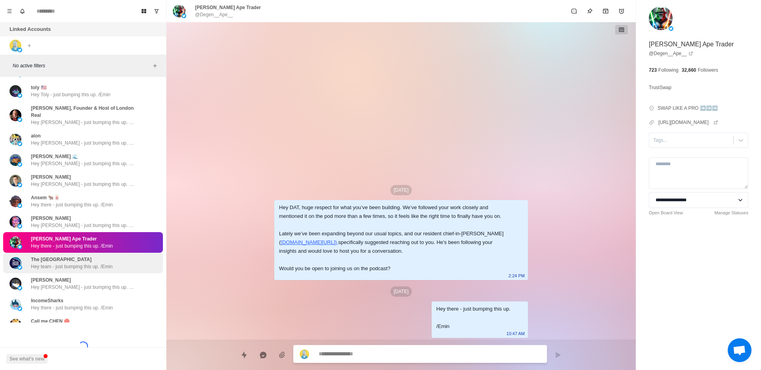
click at [55, 256] on p "The [GEOGRAPHIC_DATA]" at bounding box center [61, 259] width 61 height 7
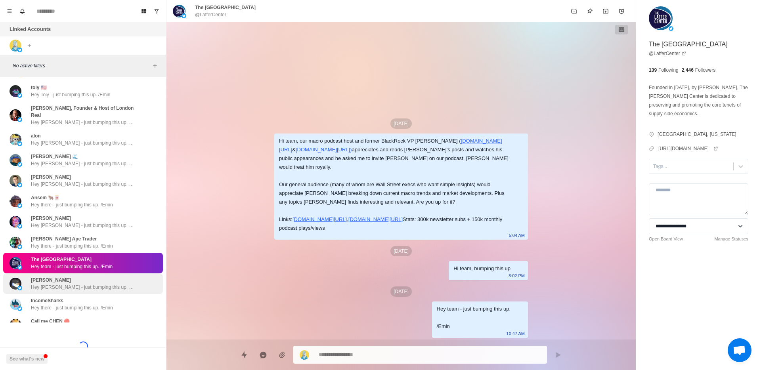
click at [52, 273] on div "Simon Dedic Hey Simon - just bumping this up. /Emin" at bounding box center [83, 283] width 160 height 21
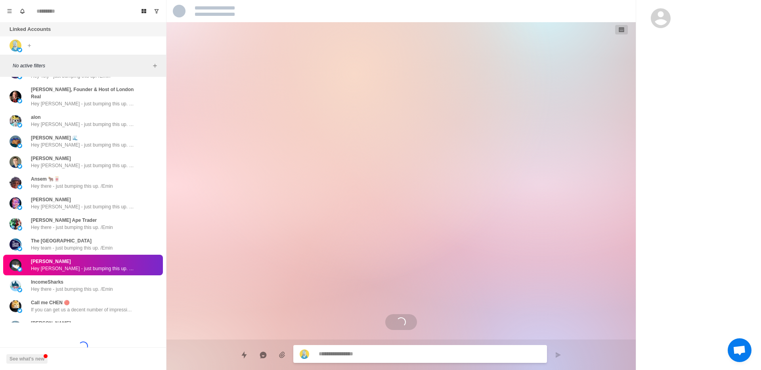
scroll to position [1730, 0]
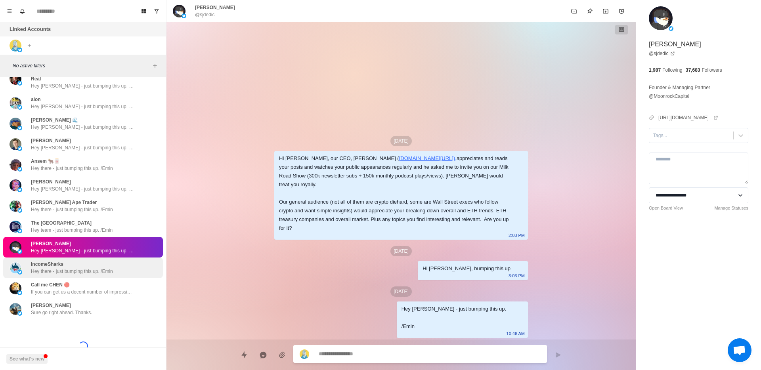
click at [54, 268] on p "Hey there - just bumping this up. /Emin" at bounding box center [72, 271] width 82 height 7
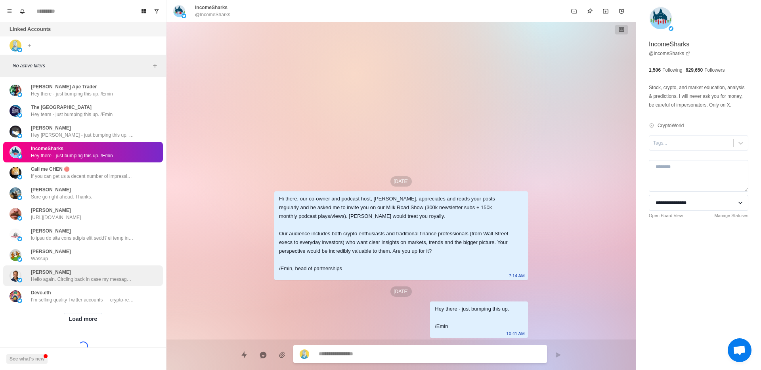
scroll to position [1885, 0]
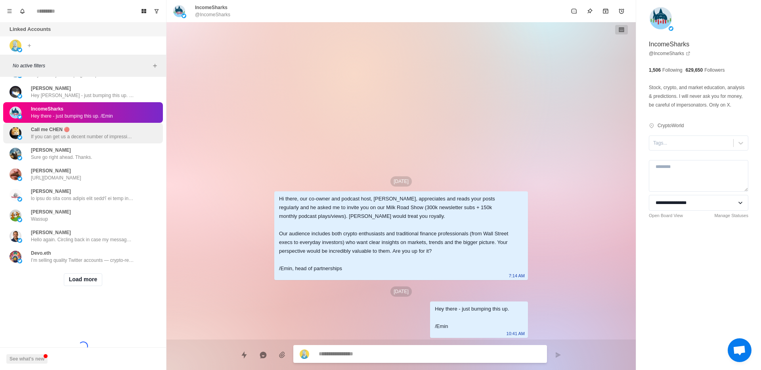
click at [59, 133] on p "If you can get us a decent number of impressions and CTA on X to free and PRO s…" at bounding box center [82, 136] width 103 height 7
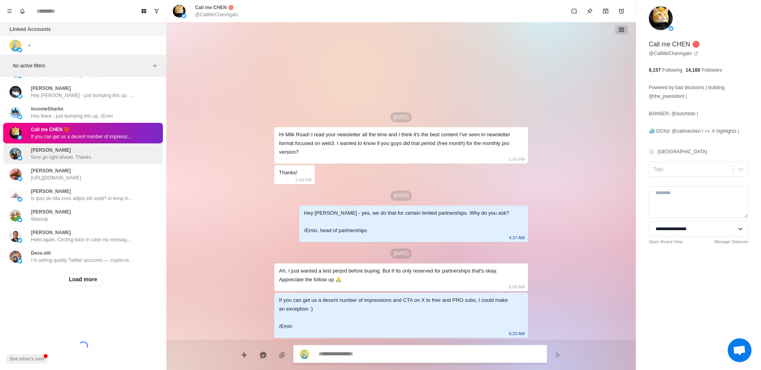
click at [52, 154] on p "Sure go right ahead. Thanks." at bounding box center [61, 157] width 61 height 7
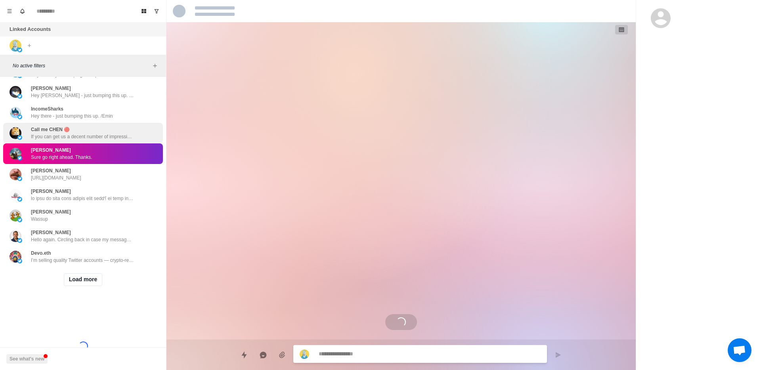
click at [52, 133] on p "If you can get us a decent number of impressions and CTA on X to free and PRO s…" at bounding box center [82, 136] width 103 height 7
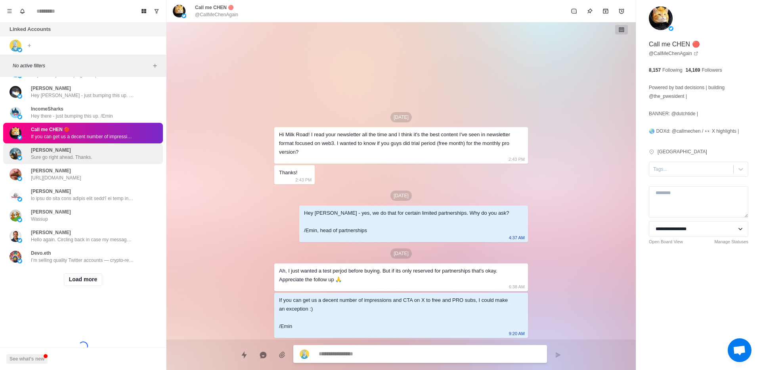
click at [50, 147] on p "[PERSON_NAME]" at bounding box center [51, 150] width 40 height 7
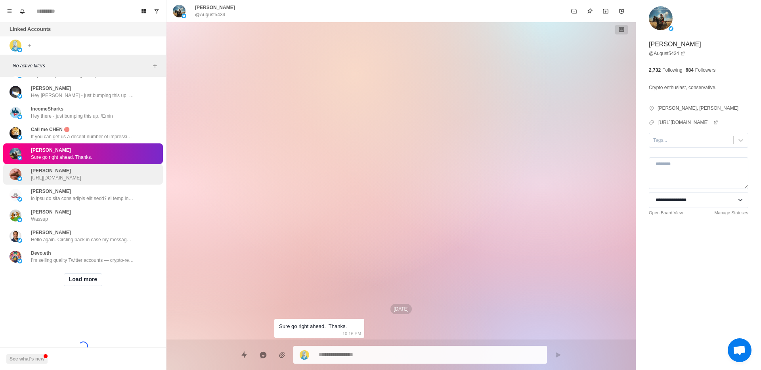
click at [50, 167] on p "[PERSON_NAME]" at bounding box center [51, 170] width 40 height 7
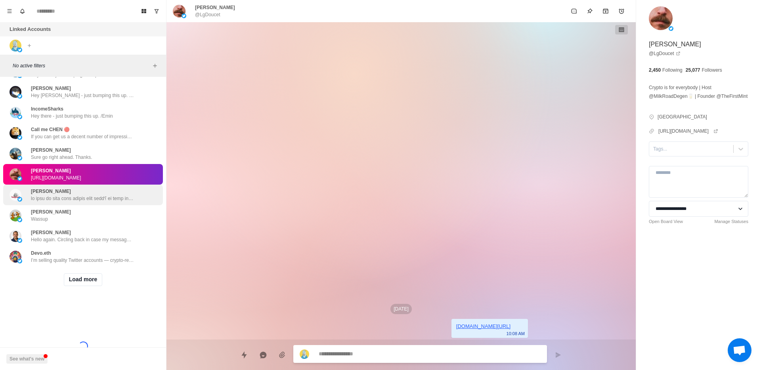
click at [51, 195] on p at bounding box center [82, 198] width 103 height 7
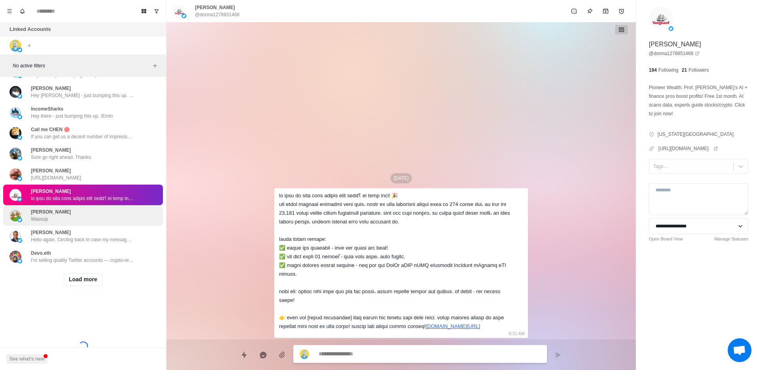
click at [52, 208] on div "Victor Wassup" at bounding box center [75, 215] width 130 height 14
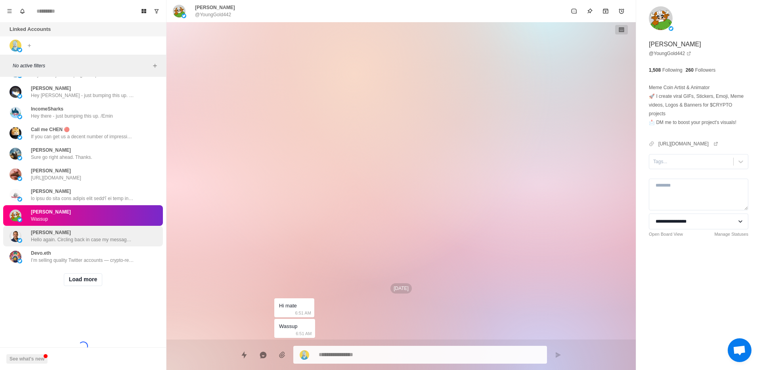
click at [51, 229] on p "[PERSON_NAME]" at bounding box center [51, 232] width 40 height 7
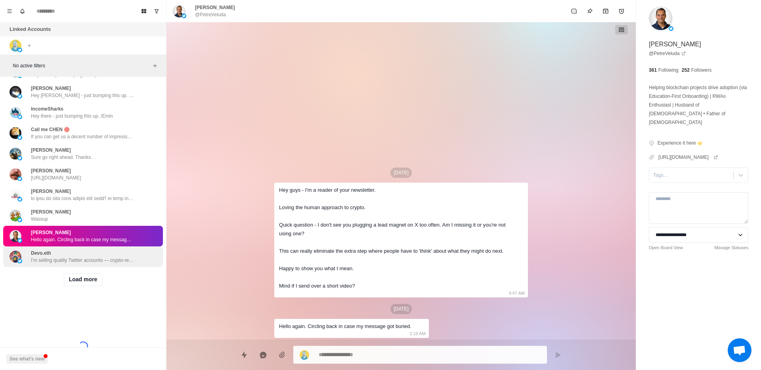
click at [48, 250] on p "Devo.eth" at bounding box center [41, 253] width 20 height 7
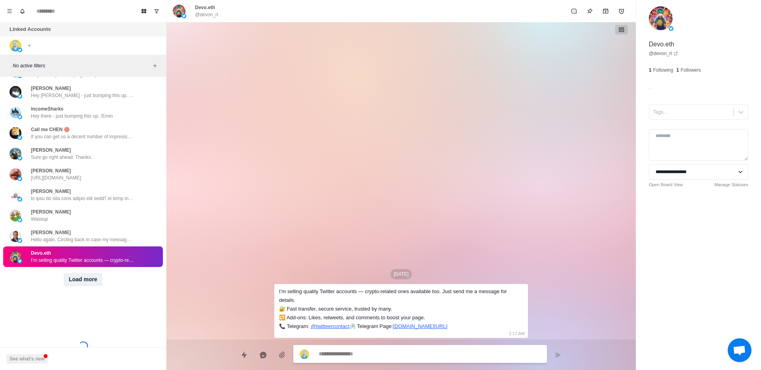
click at [82, 273] on button "Load more" at bounding box center [83, 279] width 39 height 13
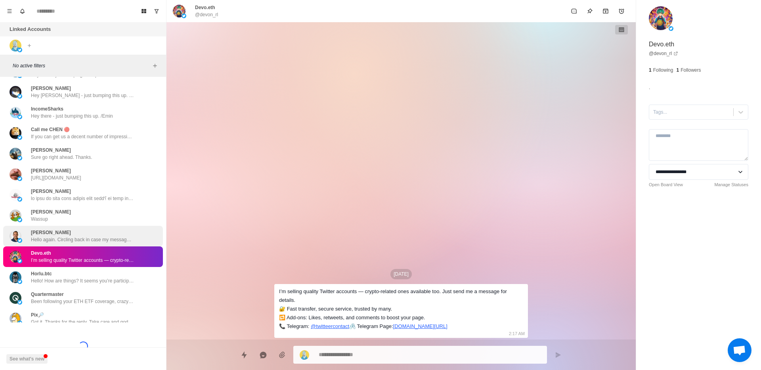
scroll to position [1987, 0]
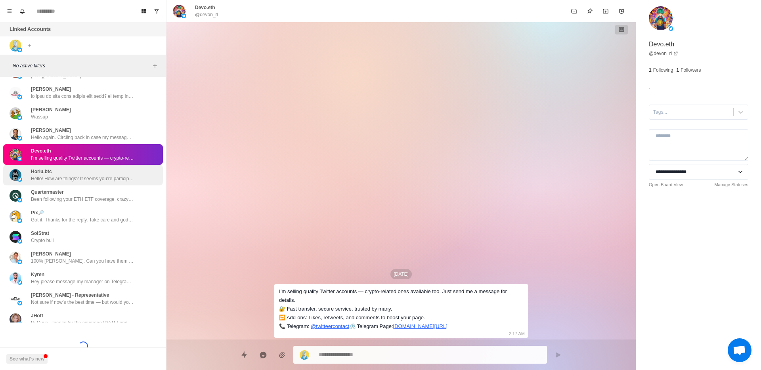
click at [59, 168] on div "Horlu.btc Hello! How are things? It seems you’re participating in blockchain. C…" at bounding box center [82, 175] width 103 height 14
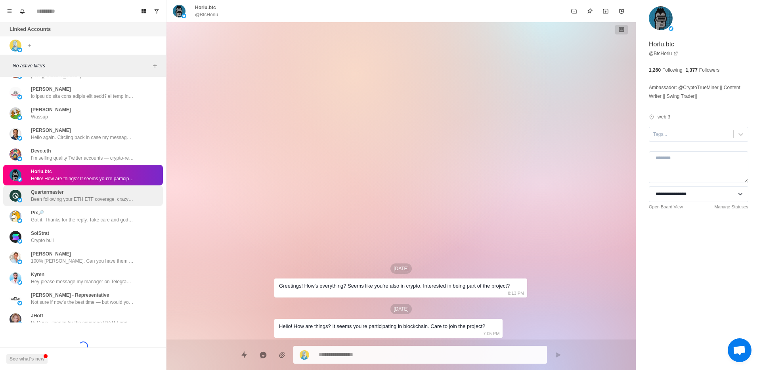
click at [65, 196] on p "Been following your ETH ETF coverage, crazy how much supply is being locked up …" at bounding box center [82, 199] width 103 height 7
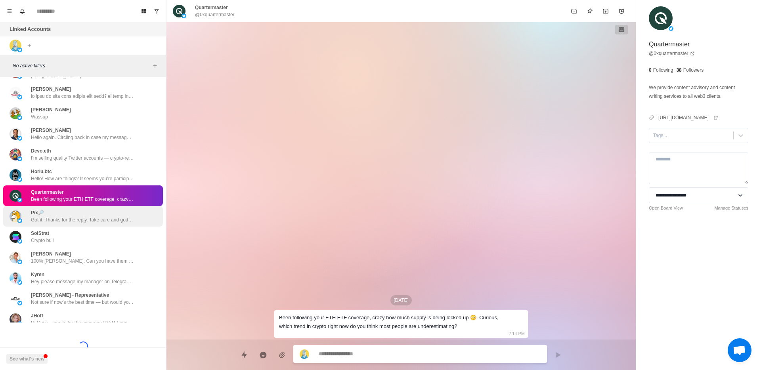
click at [59, 209] on div "Pix🔎 Got it. Thanks for the reply. Take care and godspeed with all you're doing…" at bounding box center [82, 216] width 103 height 14
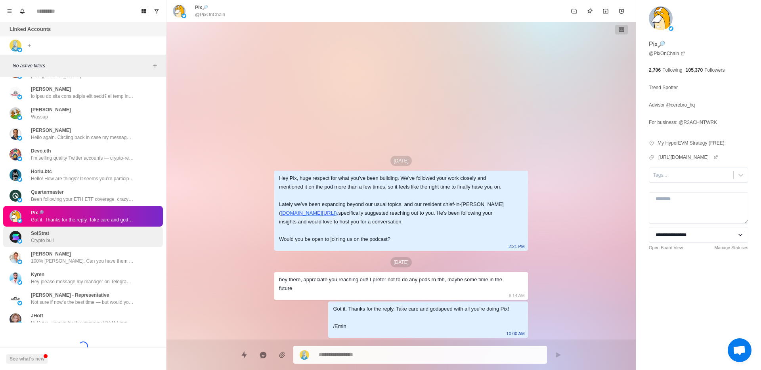
click at [53, 230] on div "SolStrat Crypto bull" at bounding box center [42, 237] width 23 height 14
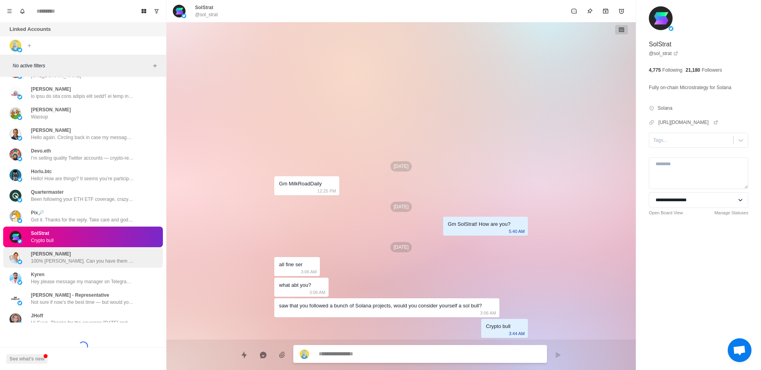
click at [62, 250] on p "[PERSON_NAME]" at bounding box center [51, 253] width 40 height 7
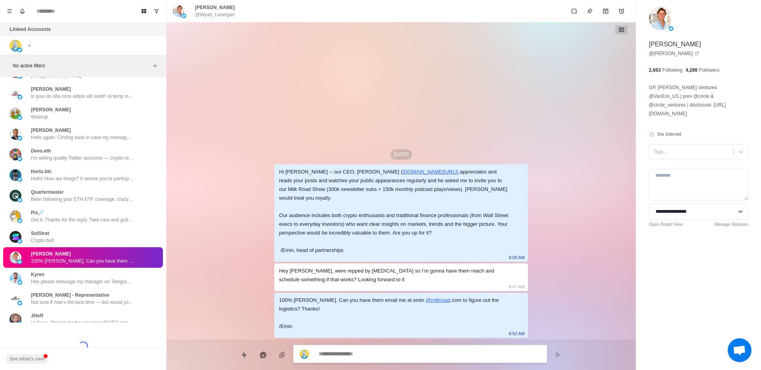
scroll to position [2016, 0]
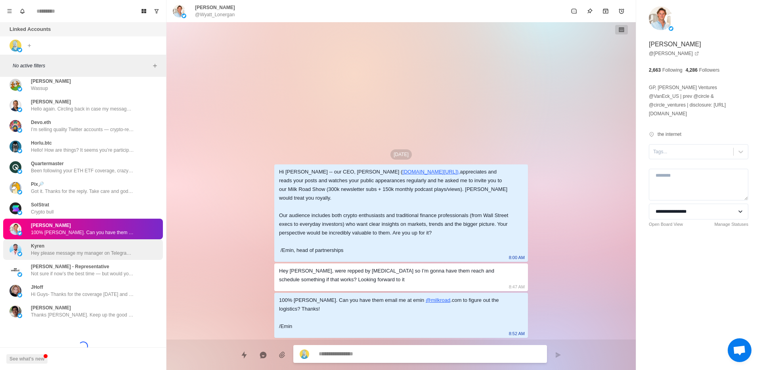
click at [61, 242] on div "Kyren Hey please message my manager on Telegram at @saul_dozetos. But yes sound…" at bounding box center [82, 249] width 103 height 14
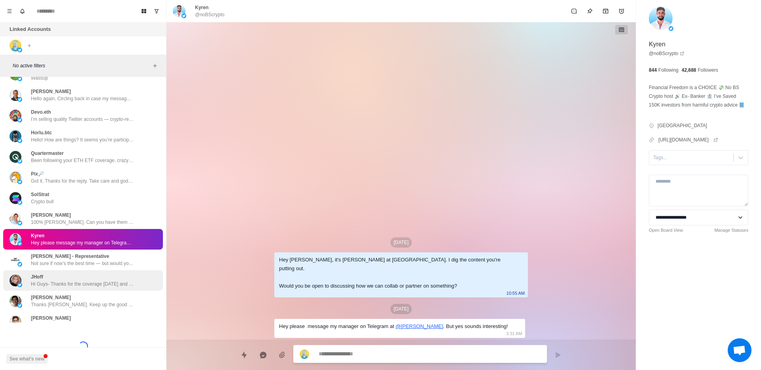
scroll to position [2031, 0]
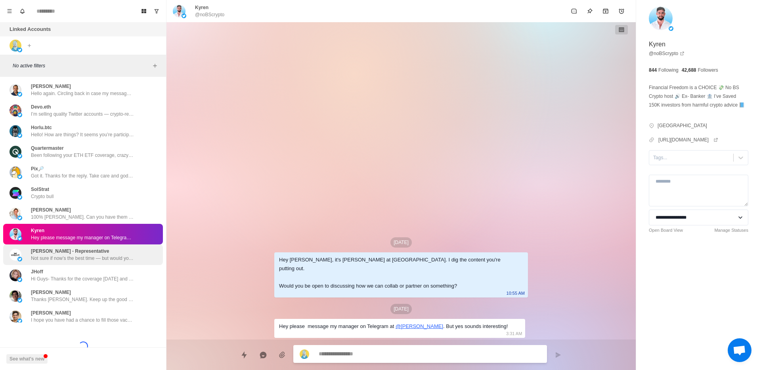
click at [64, 255] on p "Not sure if now’s the best time — but would you want to talk about making a toy…" at bounding box center [82, 258] width 103 height 7
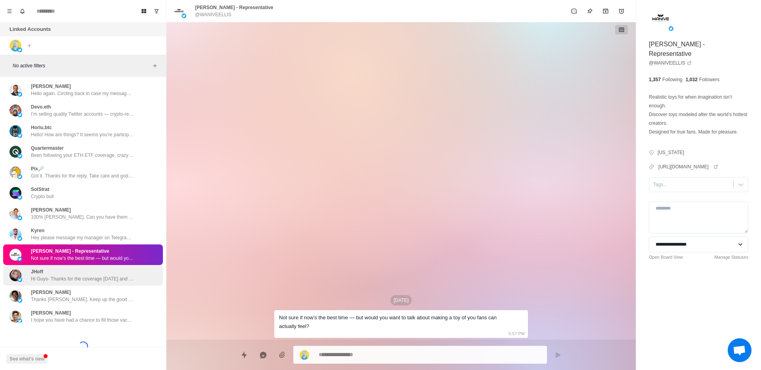
click at [62, 268] on div "JHoff Hi Guys- Thanks for the coverage last Friday and today for @caesar_data .…" at bounding box center [82, 275] width 103 height 14
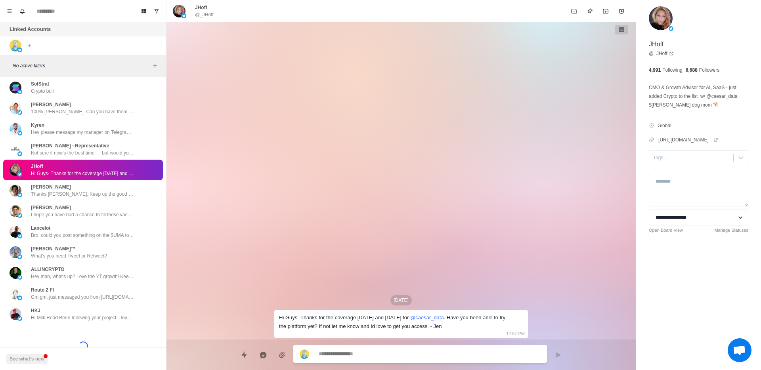
scroll to position [2142, 0]
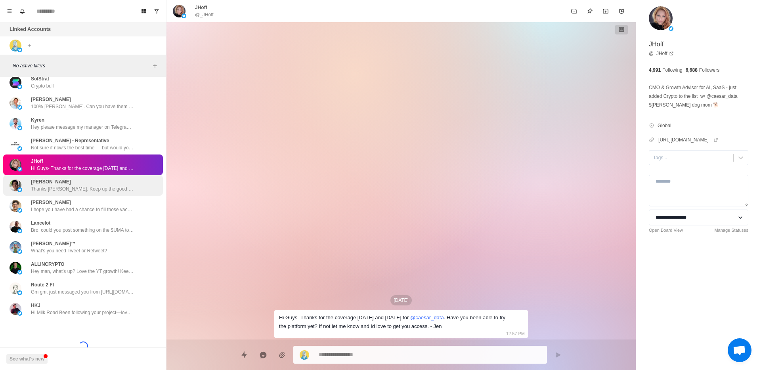
click at [51, 185] on p "Thanks Taiki. Keep up the good work 🫡" at bounding box center [82, 188] width 103 height 7
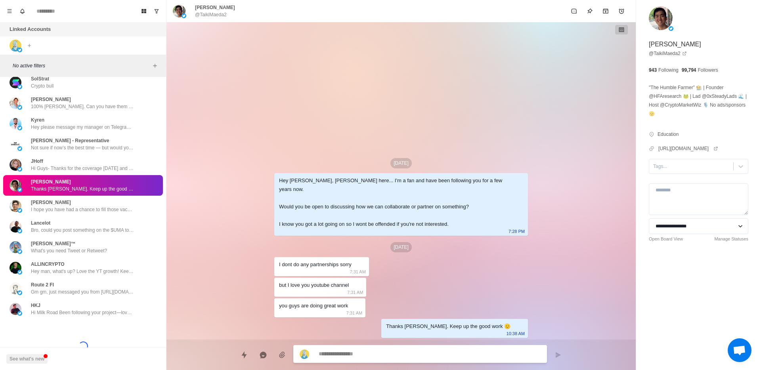
click at [360, 206] on div "Hey Taiki, Grayson here... I'm a fan and have been following you for a few year…" at bounding box center [394, 202] width 231 height 52
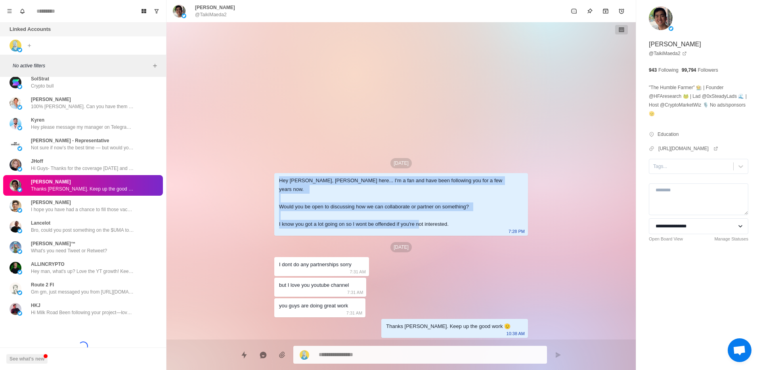
drag, startPoint x: 488, startPoint y: 223, endPoint x: 282, endPoint y: 188, distance: 209.8
click at [282, 188] on div "Aug 26 Hey Taiki, Grayson here... I'm a fan and have been following you for a f…" at bounding box center [401, 180] width 254 height 317
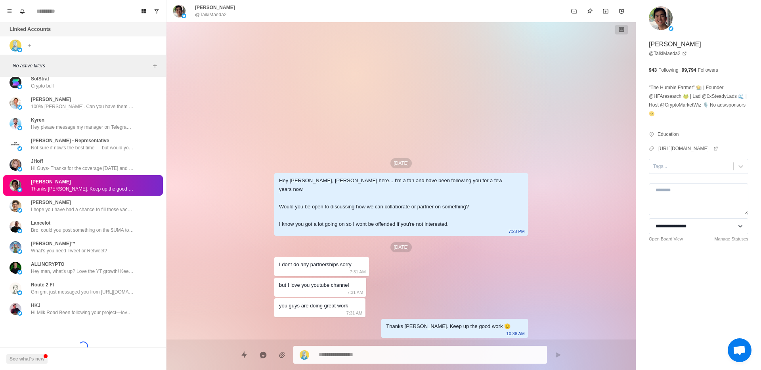
click at [306, 204] on div "Hey Taiki, Grayson here... I'm a fan and have been following you for a few year…" at bounding box center [394, 202] width 231 height 52
click at [44, 199] on p "[PERSON_NAME]" at bounding box center [51, 202] width 40 height 7
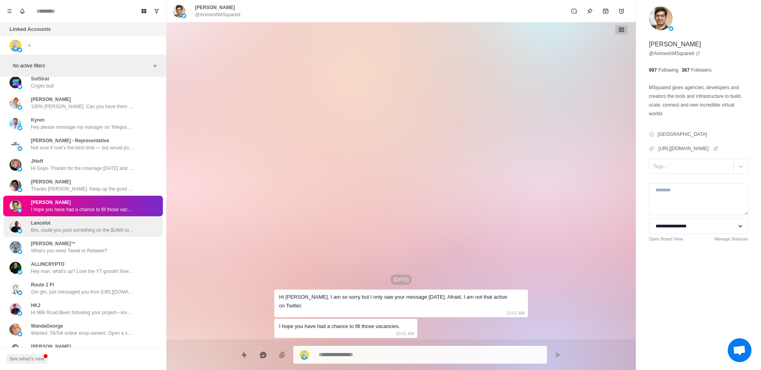
click at [69, 227] on p "Bro, could you post something on the $UMA token? It's Polymarket's oracle, way …" at bounding box center [82, 230] width 103 height 7
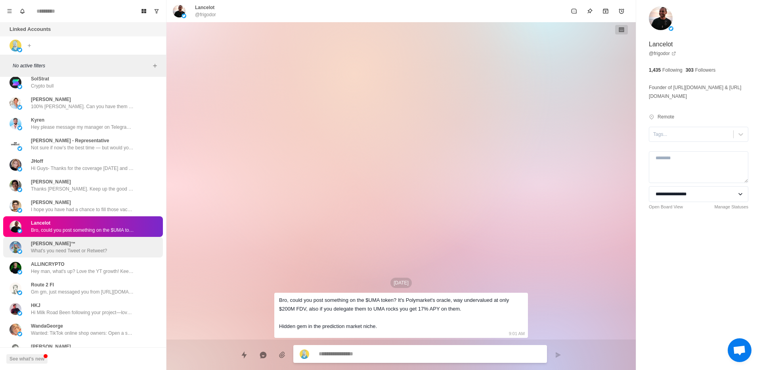
click at [75, 247] on p "What's you need Tweet or Retweet?" at bounding box center [69, 250] width 76 height 7
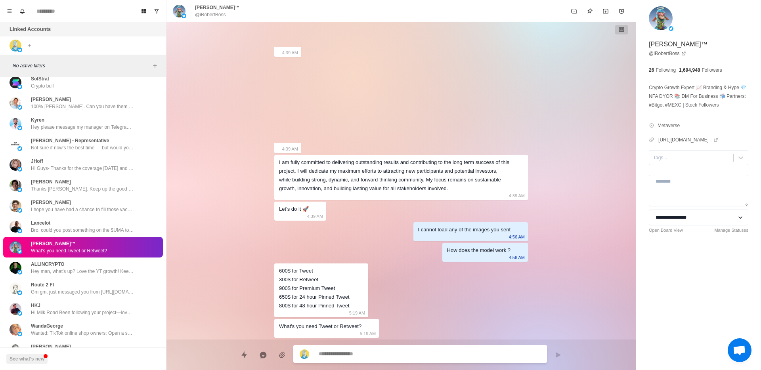
scroll to position [0, 0]
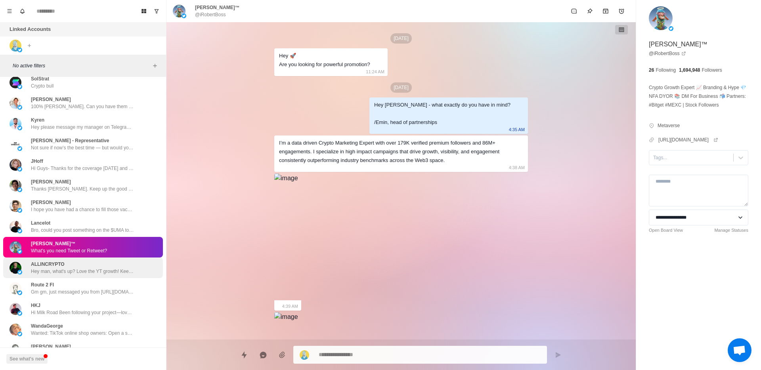
click at [63, 261] on p "ALLINCRYPTO" at bounding box center [48, 264] width 34 height 7
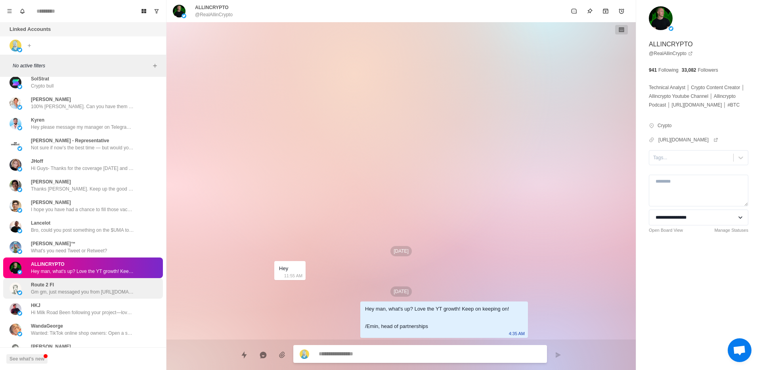
click at [93, 281] on div "Route 2 FI Gm gm, just messaged you from https://t.me/whiterosehq" at bounding box center [82, 288] width 103 height 14
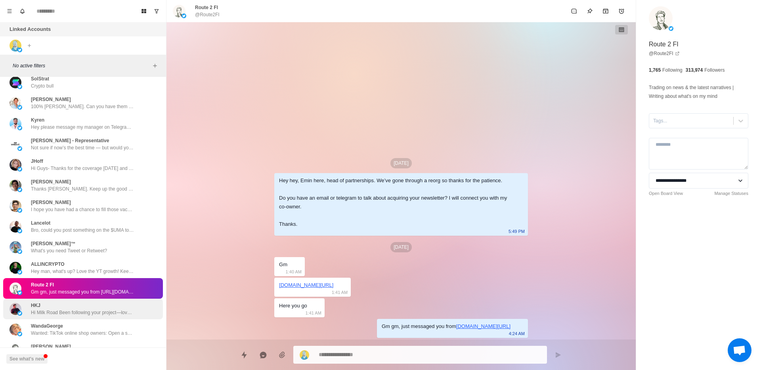
click at [69, 302] on div "HKJ Hi Milk Road Been following your project—love the direction, tons of potent…" at bounding box center [82, 309] width 103 height 14
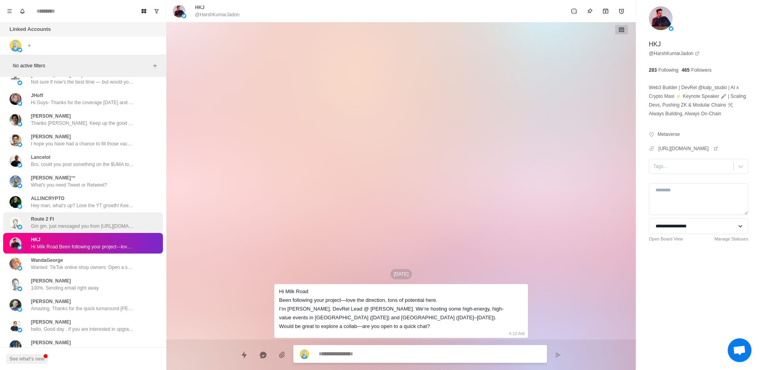
scroll to position [2246, 0]
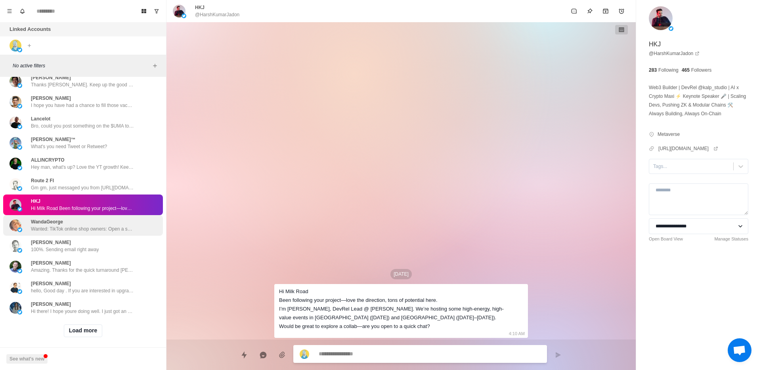
click at [78, 225] on p "Wanted: TikTok online shop owners: Open a shop for free: No franchise fee, no d…" at bounding box center [82, 228] width 103 height 7
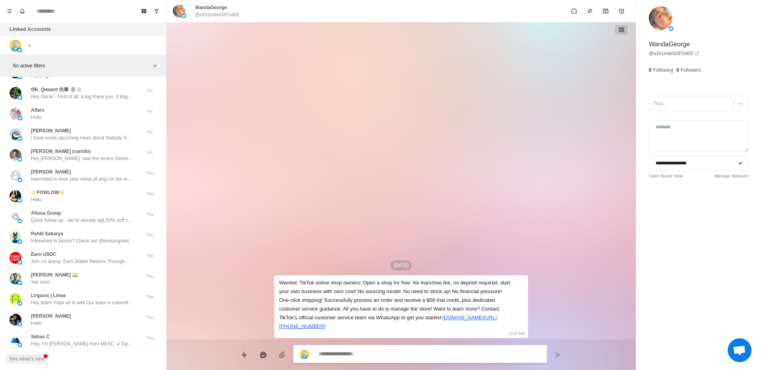
scroll to position [0, 0]
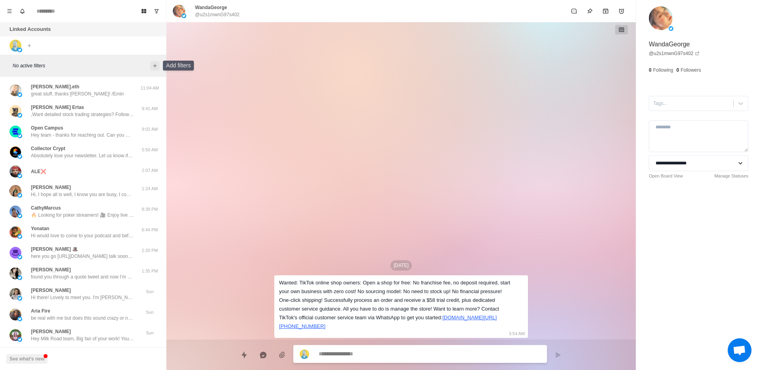
click at [154, 65] on icon "Add filters" at bounding box center [155, 66] width 4 height 4
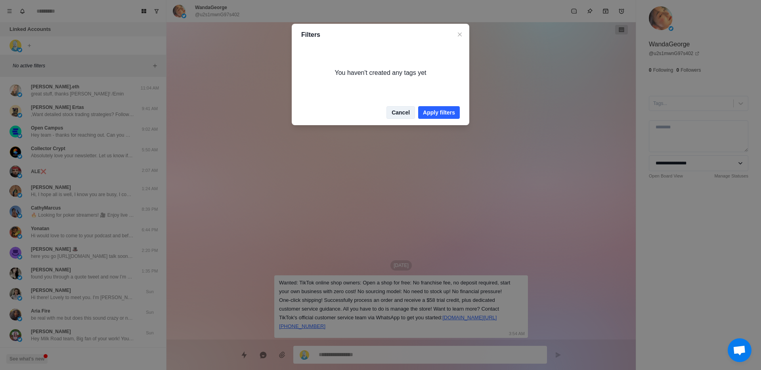
click at [391, 110] on button "Cancel" at bounding box center [400, 112] width 29 height 13
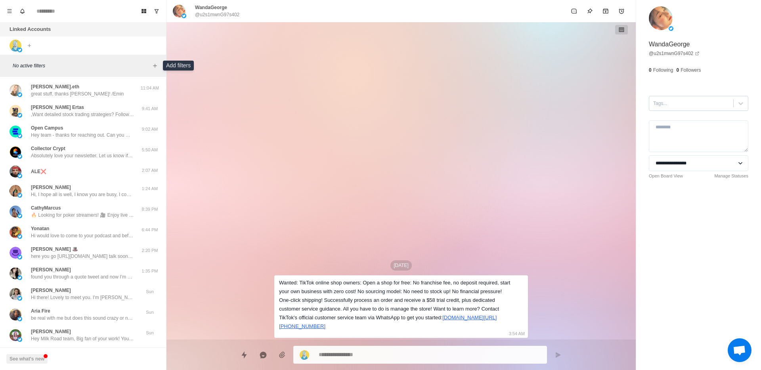
click at [685, 102] on div at bounding box center [691, 103] width 76 height 9
click at [435, 170] on div "Aug 27 Wanted: TikTok online shop owners: Open a shop for free: No franchise fe…" at bounding box center [401, 180] width 254 height 317
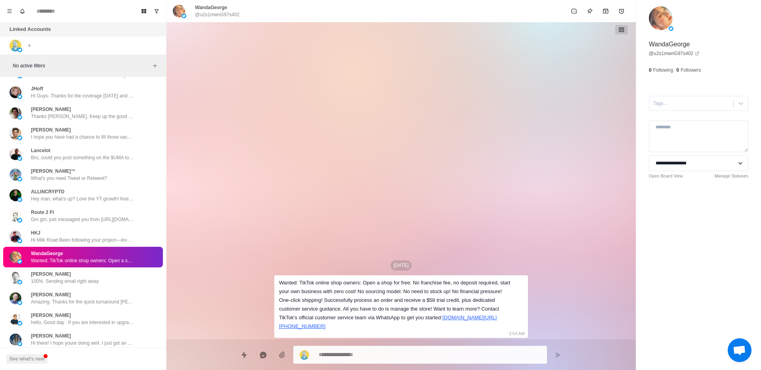
scroll to position [2249, 0]
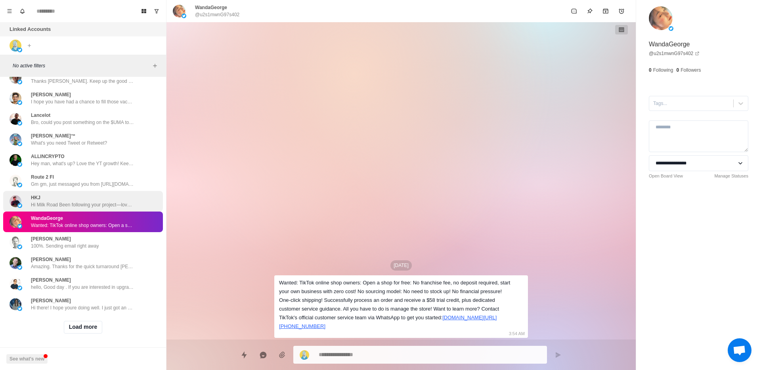
click at [67, 194] on div "HKJ Hi Milk Road Been following your project—love the direction, tons of potent…" at bounding box center [82, 201] width 103 height 14
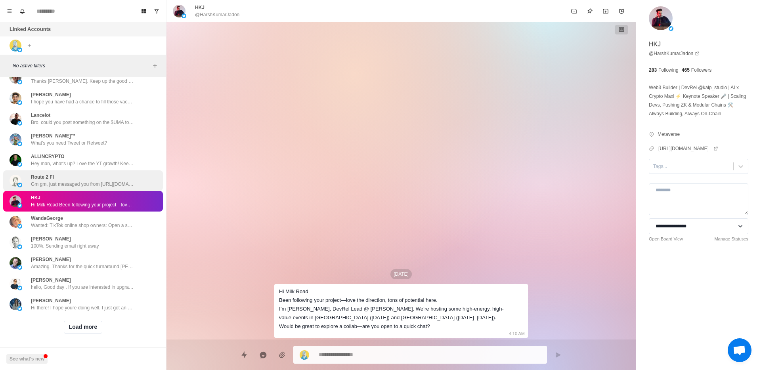
click at [71, 181] on p "Gm gm, just messaged you from https://t.me/whiterosehq" at bounding box center [82, 184] width 103 height 7
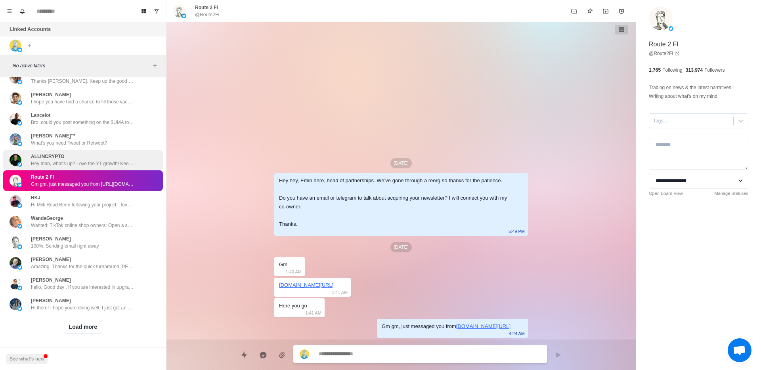
click at [75, 160] on p "Hey man, what's up? Love the YT growth! Keep on keeping on! /Emin, head of part…" at bounding box center [82, 163] width 103 height 7
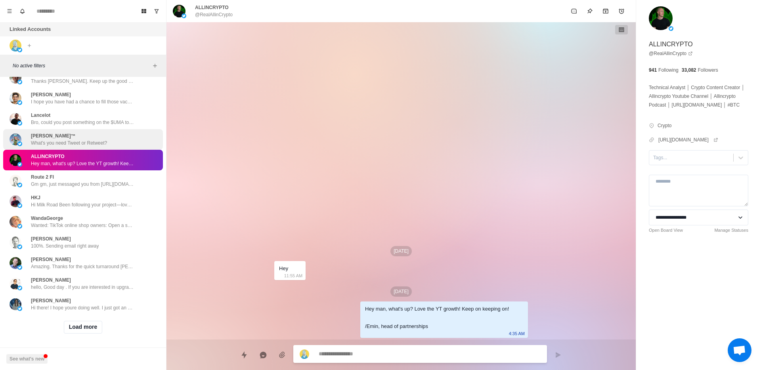
click at [76, 139] on div "Robert Boss™ What's you need Tweet or Retweet?" at bounding box center [83, 139] width 160 height 21
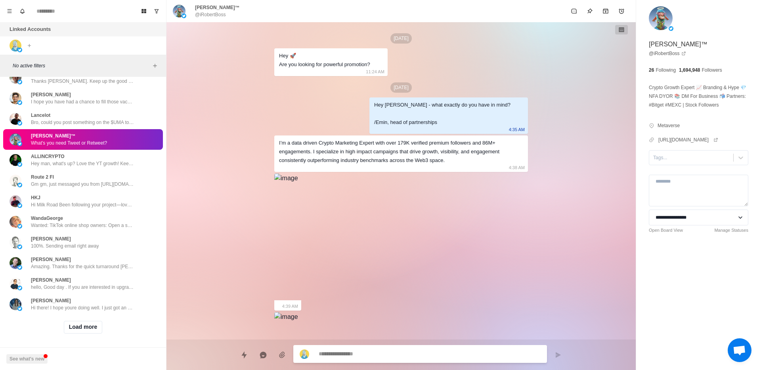
scroll to position [254, 0]
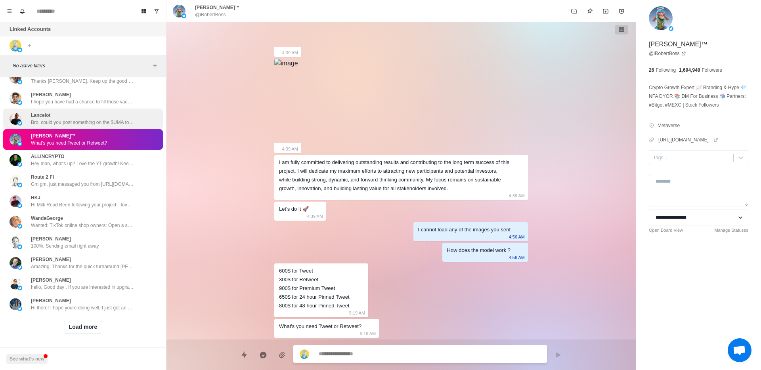
click at [83, 119] on p "Bro, could you post something on the $UMA token? It's Polymarket's oracle, way …" at bounding box center [82, 122] width 103 height 7
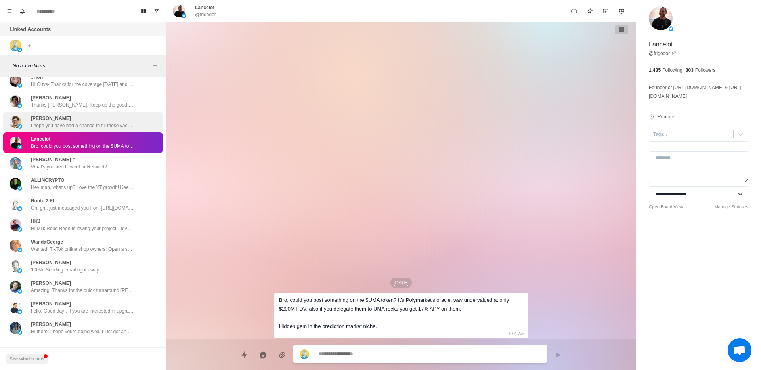
scroll to position [2221, 0]
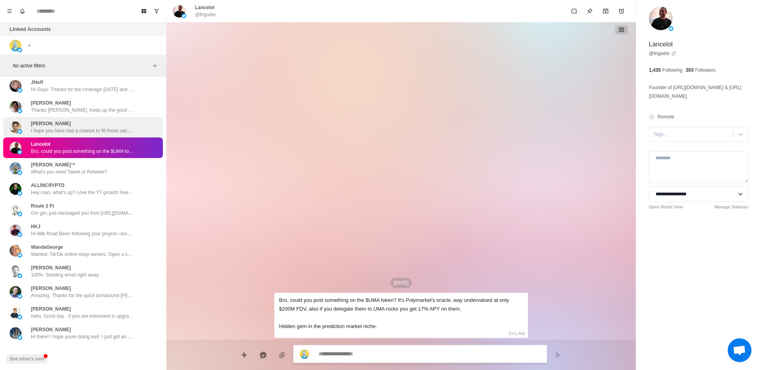
click at [86, 120] on div "Animesh Sourabh I hope you have had a chance to fill those vacancies." at bounding box center [82, 127] width 103 height 14
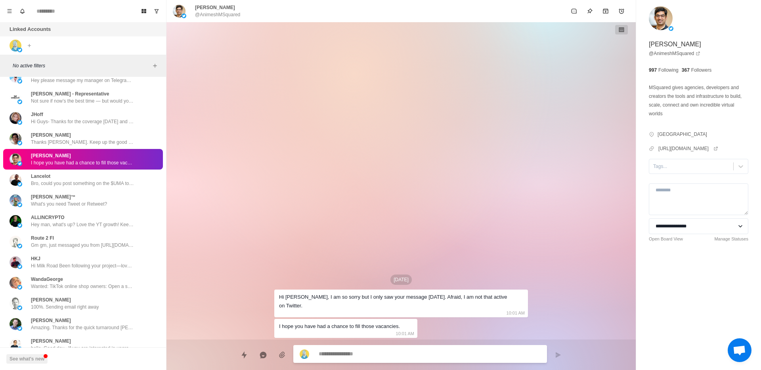
scroll to position [2162, 0]
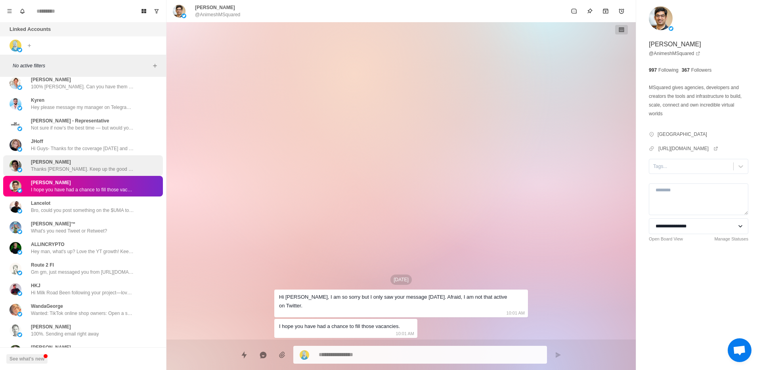
click at [67, 166] on p "Thanks Taiki. Keep up the good work 🫡" at bounding box center [82, 169] width 103 height 7
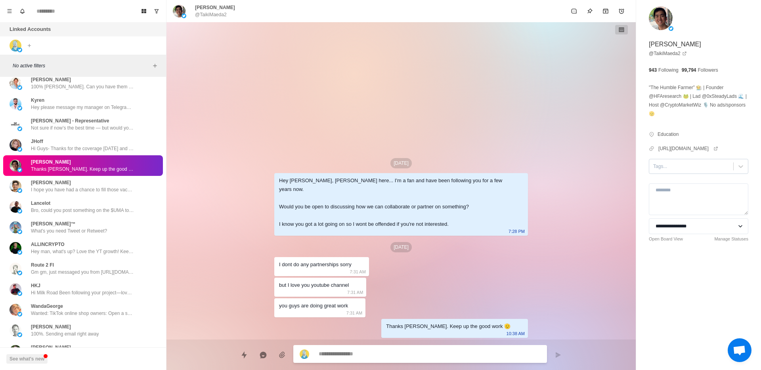
type textarea "*"
click at [691, 171] on div at bounding box center [691, 166] width 76 height 9
type input "*"
type input "********"
type textarea "*"
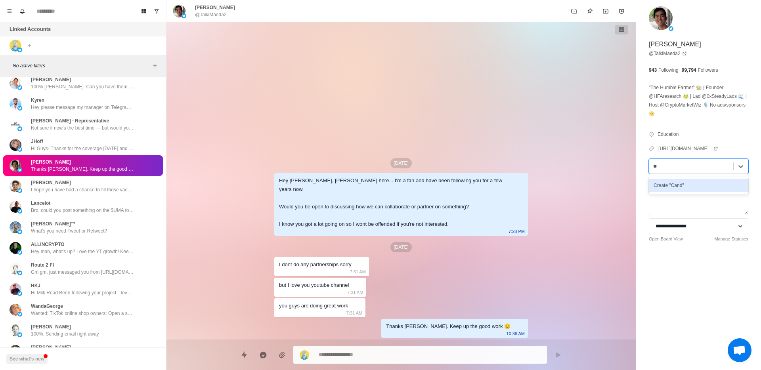
type input "*"
type textarea "*"
type input "****"
click at [694, 171] on div at bounding box center [691, 166] width 76 height 9
type textarea "*"
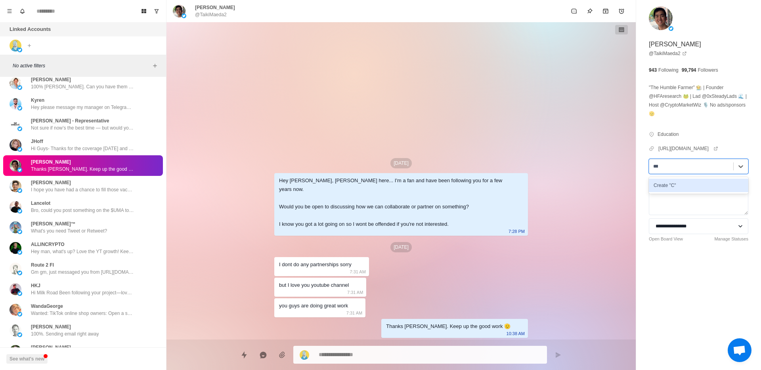
type input "****"
type textarea "*"
type input "******"
type textarea "*"
type input "*********"
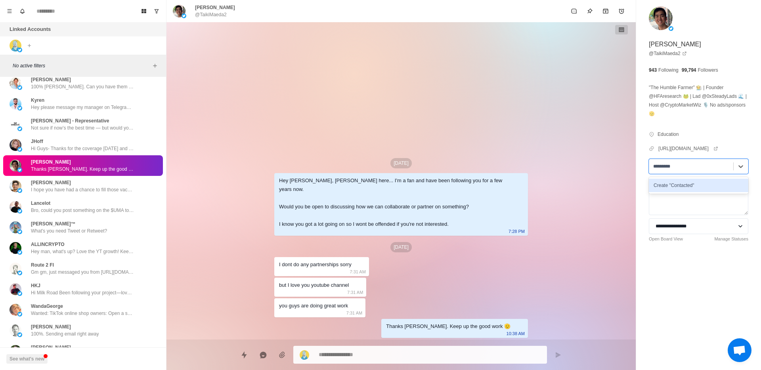
type textarea "*"
click at [687, 192] on div "Create "Contacted"" at bounding box center [698, 185] width 99 height 13
type textarea "*"
type input "*********"
click at [683, 192] on div "Create "Candidate"" at bounding box center [698, 185] width 99 height 13
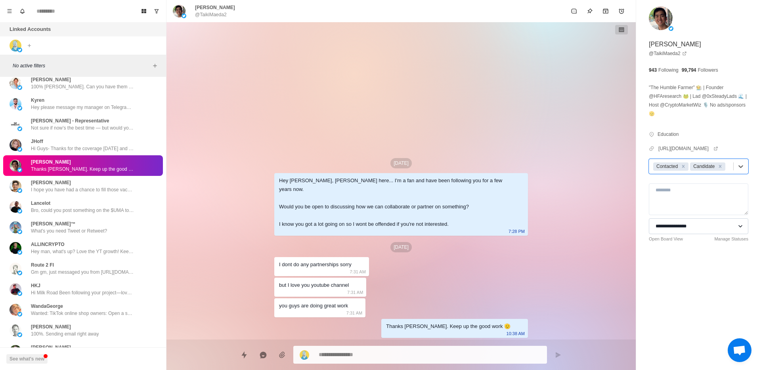
click at [674, 234] on select "**********" at bounding box center [698, 226] width 99 height 16
type textarea "*"
select select "**********"
type textarea "*"
select select
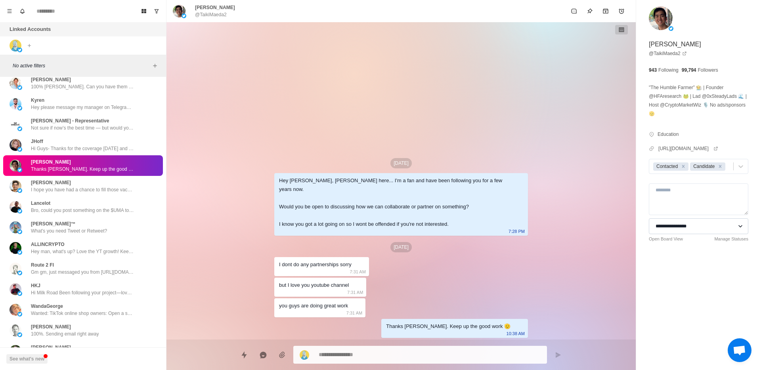
type textarea "*"
select select "**********"
click at [153, 69] on button "Add filters" at bounding box center [155, 66] width 10 height 10
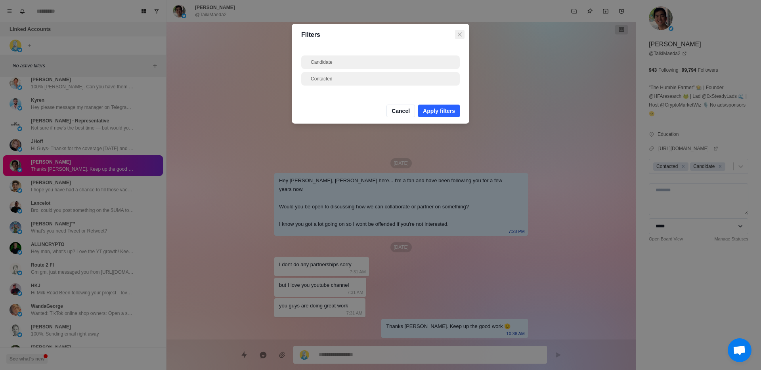
click at [459, 34] on icon "Close" at bounding box center [460, 34] width 4 height 4
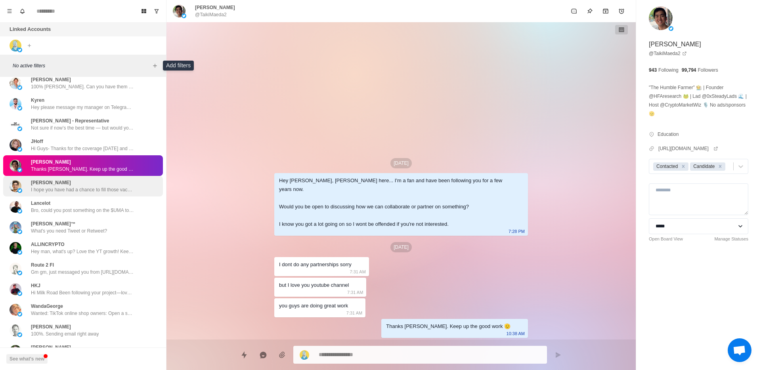
click at [62, 186] on p "I hope you have had a chance to fill those vacancies." at bounding box center [82, 189] width 103 height 7
type textarea "*"
select select
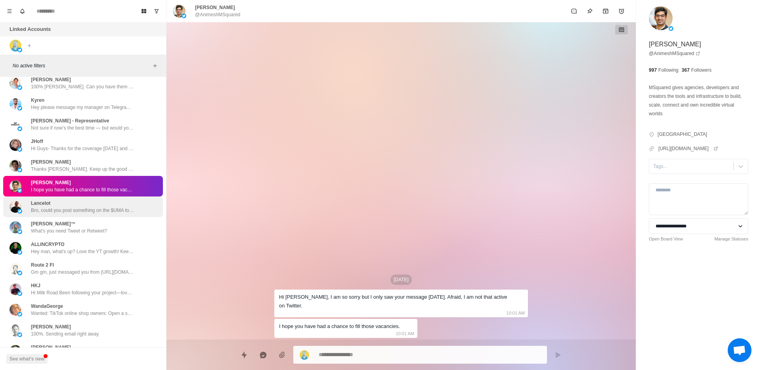
click at [67, 207] on p "Bro, could you post something on the $UMA token? It's Polymarket's oracle, way …" at bounding box center [82, 210] width 103 height 7
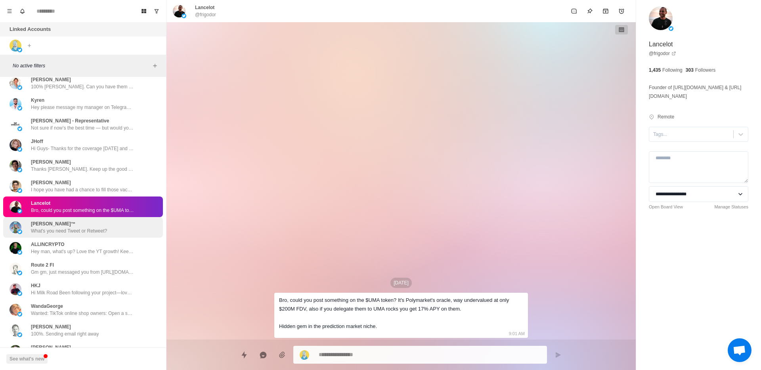
click at [62, 227] on p "What's you need Tweet or Retweet?" at bounding box center [69, 230] width 76 height 7
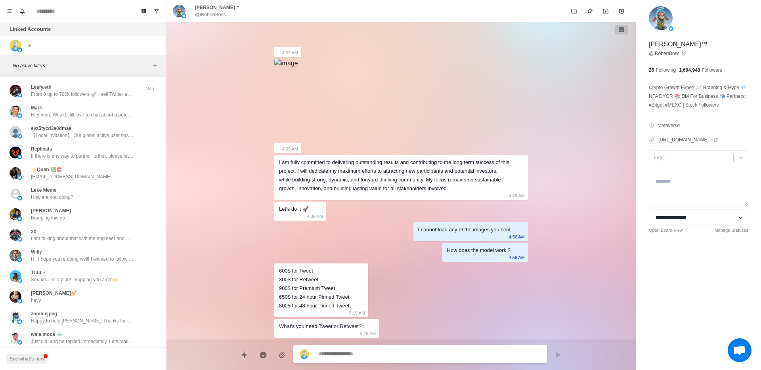
scroll to position [0, 0]
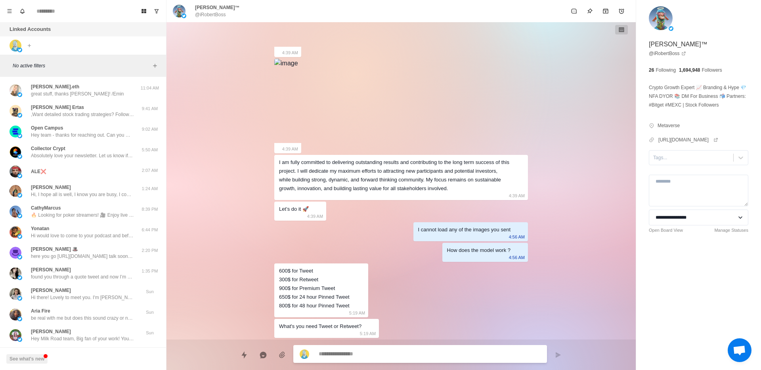
click at [481, 101] on div "Aug 24 Hey 🚀 Are you looking for powerful promotion? 11:24 AM Aug 27 Hey Robert…" at bounding box center [401, 54] width 254 height 571
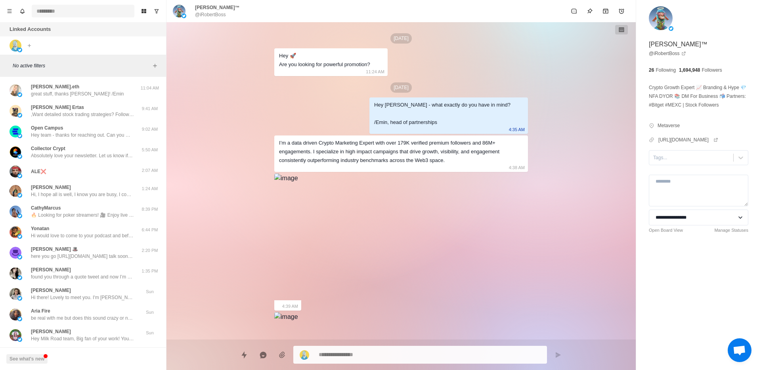
click at [59, 11] on input at bounding box center [83, 11] width 103 height 13
click at [32, 361] on button "See what's new" at bounding box center [26, 359] width 41 height 10
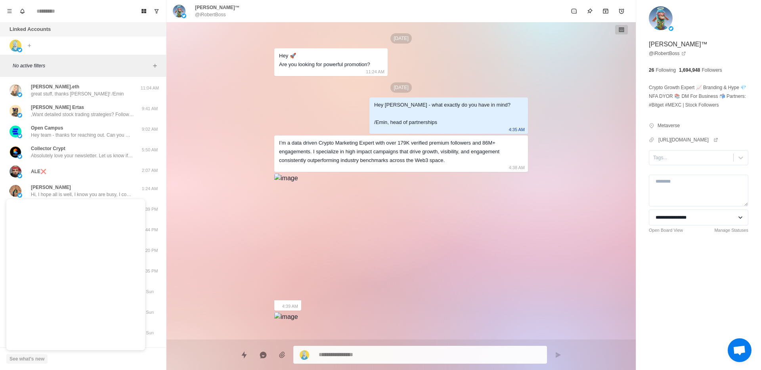
type textarea "*"
click at [12, 8] on button "Menu" at bounding box center [9, 11] width 13 height 13
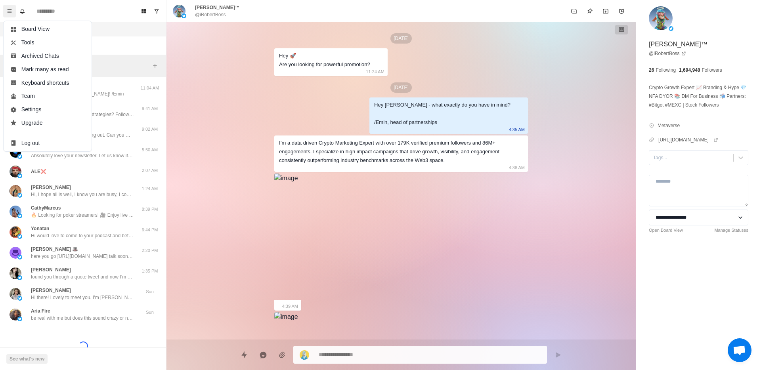
click at [135, 47] on div "Linked Accounts Connect X account Connect Instagram account" at bounding box center [83, 38] width 166 height 32
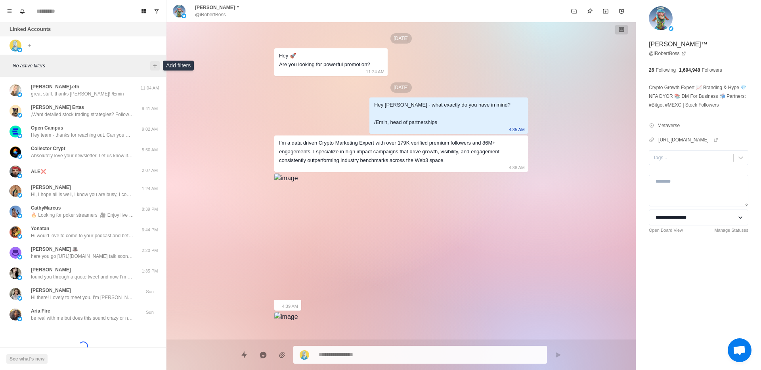
click at [153, 67] on icon "Add filters" at bounding box center [155, 66] width 6 height 6
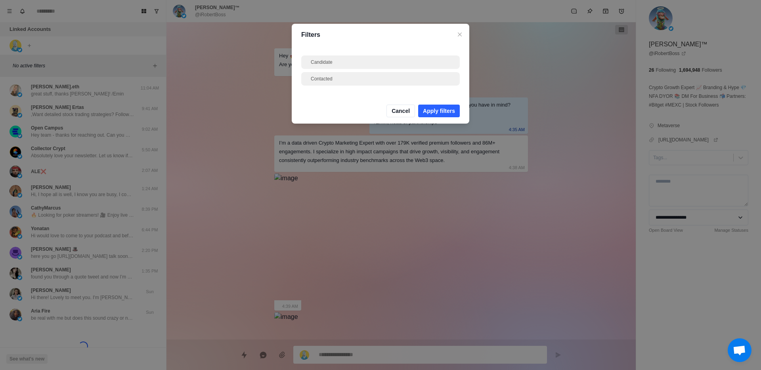
click at [141, 68] on div "Filters Candidate Contacted Cancel Apply filters" at bounding box center [380, 185] width 761 height 370
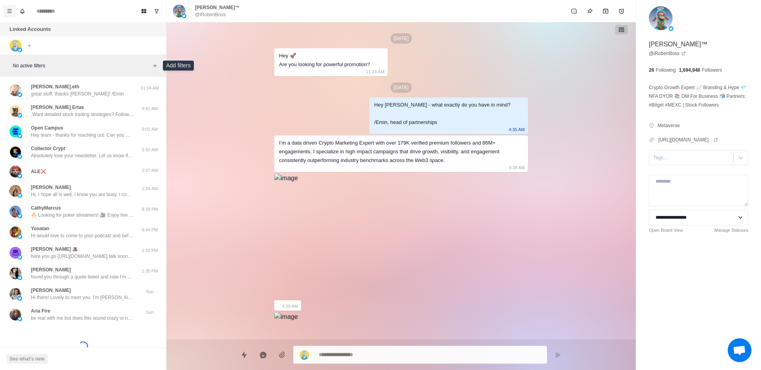
click at [7, 13] on icon "Menu" at bounding box center [10, 11] width 6 height 6
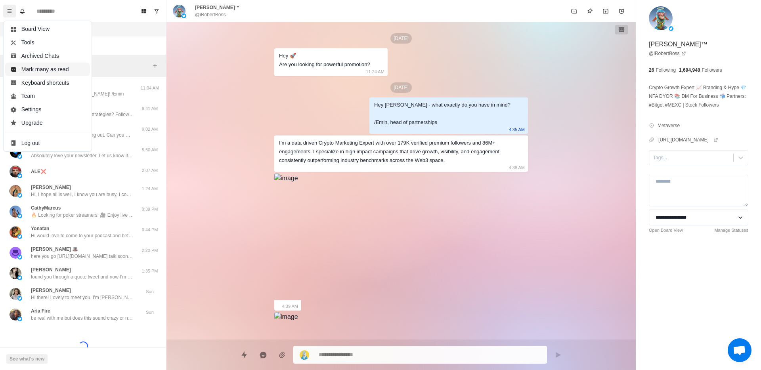
click at [44, 75] on button "Mark many as read" at bounding box center [47, 69] width 85 height 13
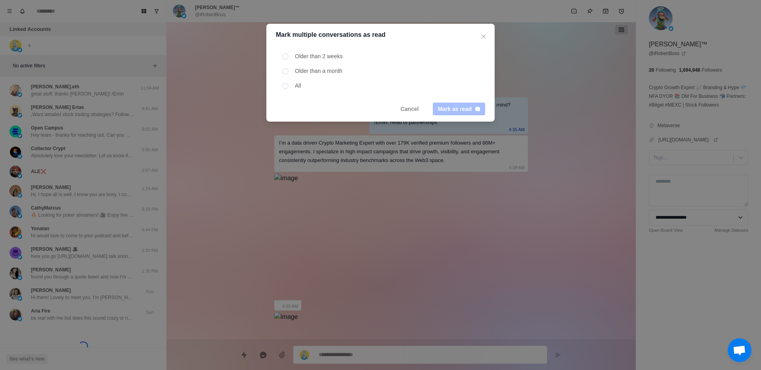
click at [15, 16] on div "Mark multiple conversations as read Older than 2 weeks Older than a month All C…" at bounding box center [380, 185] width 761 height 370
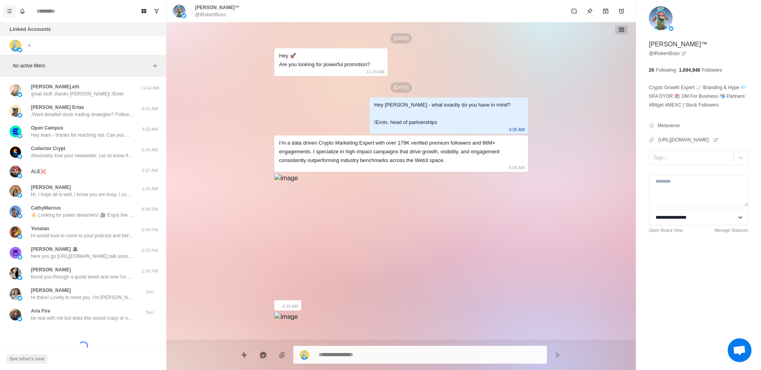
click at [13, 14] on button "Menu" at bounding box center [9, 11] width 13 height 13
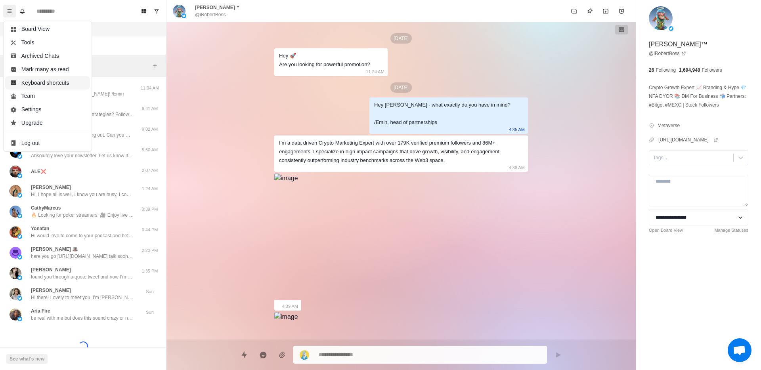
click at [49, 81] on button "Keyboard shortcuts" at bounding box center [47, 82] width 85 height 13
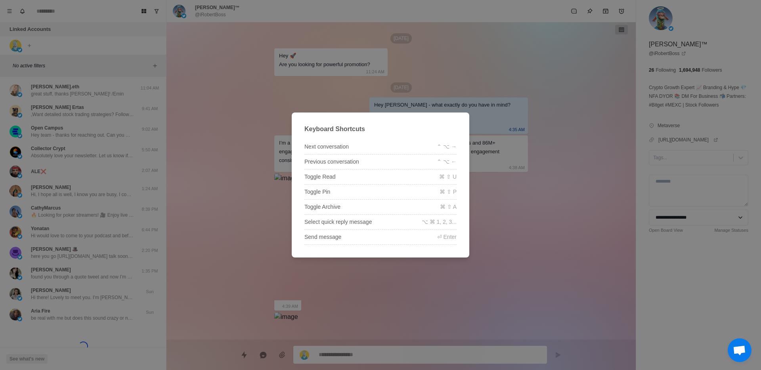
click at [192, 167] on div "Keyboard Shortcuts Next conversation ⌃ ⌥ → Previous conversation ⌃ ⌥ ← Toggle R…" at bounding box center [380, 185] width 761 height 370
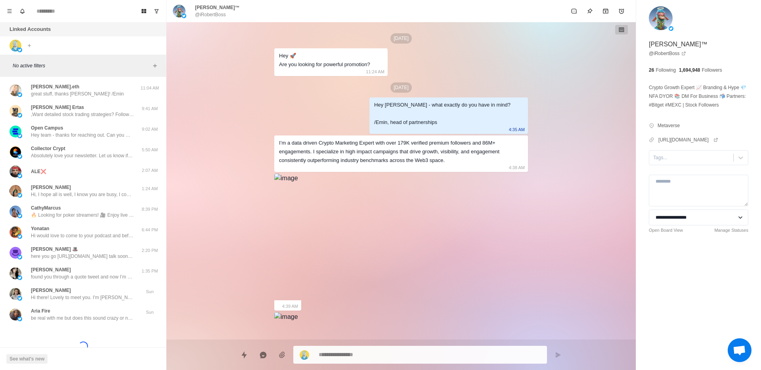
click at [189, 166] on div "Aug 24 Hey 🚀 Are you looking for powerful promotion? 11:24 AM Aug 27 Hey Robert…" at bounding box center [400, 180] width 469 height 317
click at [621, 10] on icon "Add reminder" at bounding box center [621, 11] width 6 height 5
type textarea "*"
click at [238, 206] on div "Aug 24 Hey 🚀 Are you looking for powerful promotion? 11:24 AM Aug 27 Hey Robert…" at bounding box center [400, 180] width 469 height 317
type textarea "*"
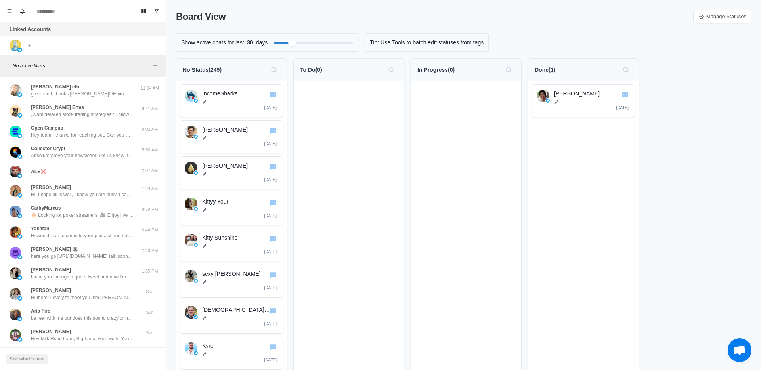
click at [46, 44] on div "Linked Accounts Connect X account Connect Instagram account" at bounding box center [83, 38] width 166 height 32
click at [42, 44] on div "Connect X account Connect Instagram account" at bounding box center [22, 45] width 44 height 18
click at [37, 20] on div "Board View Tools Archived Chats Mark many as read Keyboard shortcuts Team Setti…" at bounding box center [83, 11] width 166 height 22
click at [37, 26] on p "Linked Accounts" at bounding box center [30, 29] width 41 height 8
click at [56, 13] on input at bounding box center [83, 11] width 103 height 13
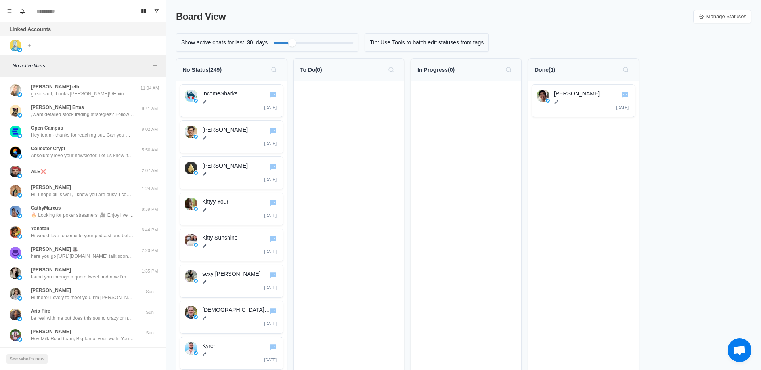
click at [740, 353] on span "Open chat" at bounding box center [739, 350] width 13 height 11
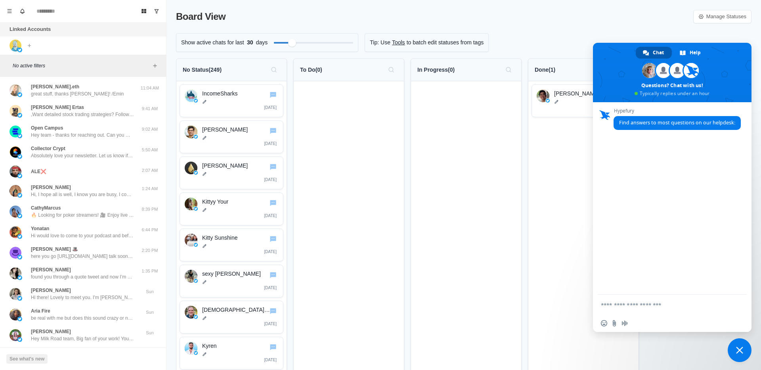
click at [653, 312] on form at bounding box center [663, 305] width 125 height 21
click at [657, 303] on textarea "Compose your message..." at bounding box center [663, 304] width 125 height 7
click at [665, 122] on span "Find answers to most questions on our helpdesk:" at bounding box center [677, 122] width 116 height 7
click at [725, 123] on span "Find answers to most questions on our helpdesk:" at bounding box center [677, 122] width 116 height 7
click at [709, 305] on textarea "**********" at bounding box center [663, 304] width 125 height 7
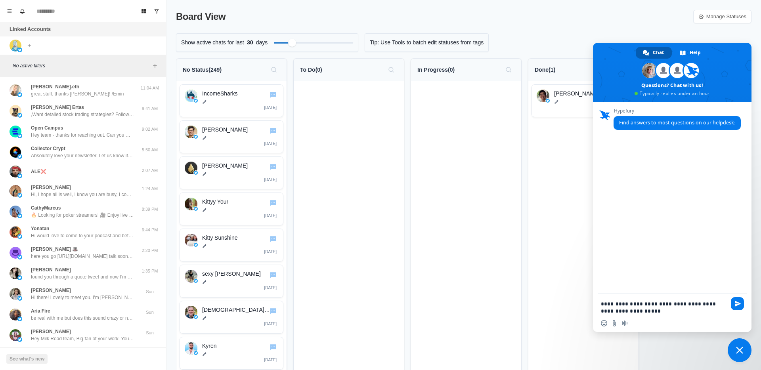
type textarea "**********"
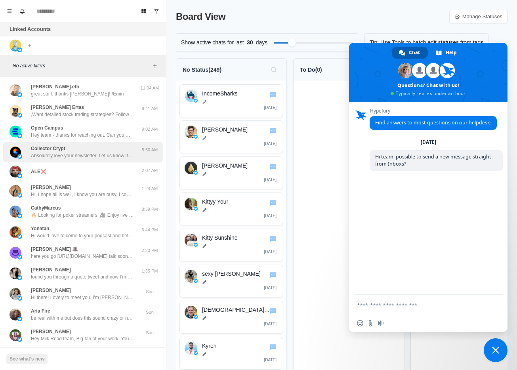
click at [74, 158] on p "Absolutely love your newsletter. Let us know if you need anything ✅" at bounding box center [82, 155] width 103 height 7
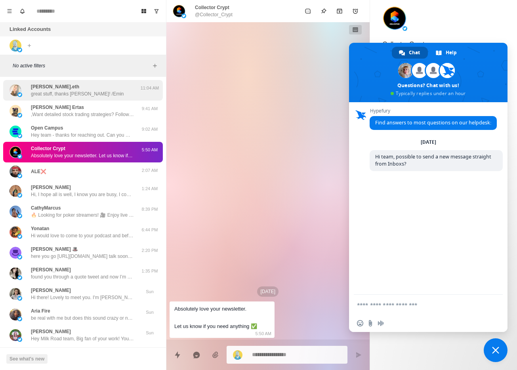
click at [69, 90] on p "great stuff, thanks [PERSON_NAME]! /Emin" at bounding box center [77, 93] width 93 height 7
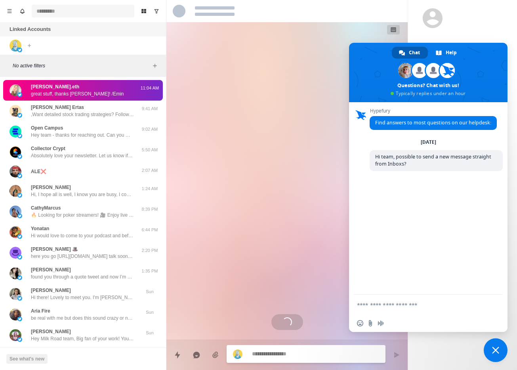
scroll to position [549, 0]
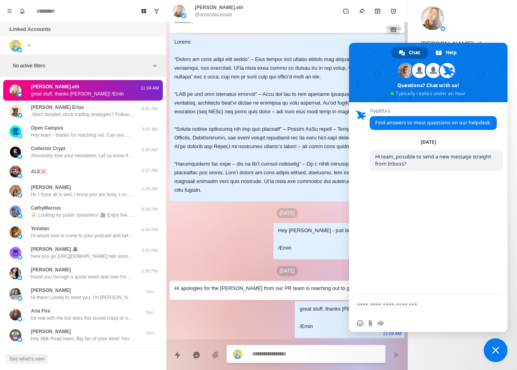
type textarea "*"
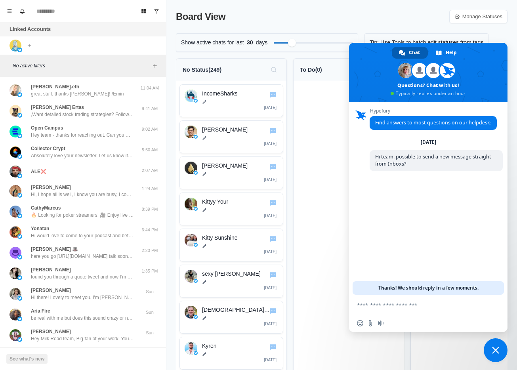
click at [487, 351] on span "Close chat" at bounding box center [496, 350] width 24 height 24
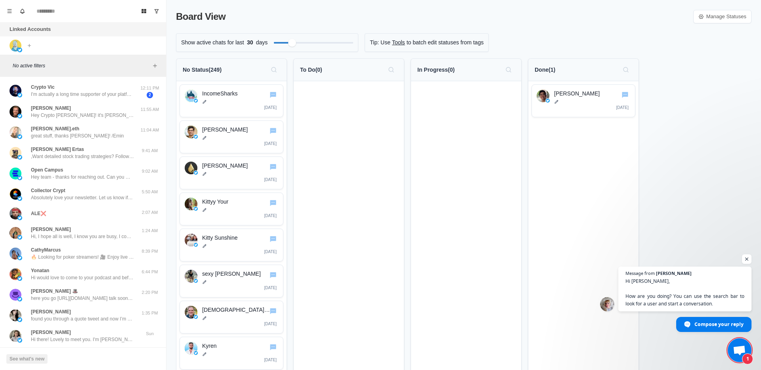
click at [517, 359] on span "1" at bounding box center [739, 350] width 24 height 24
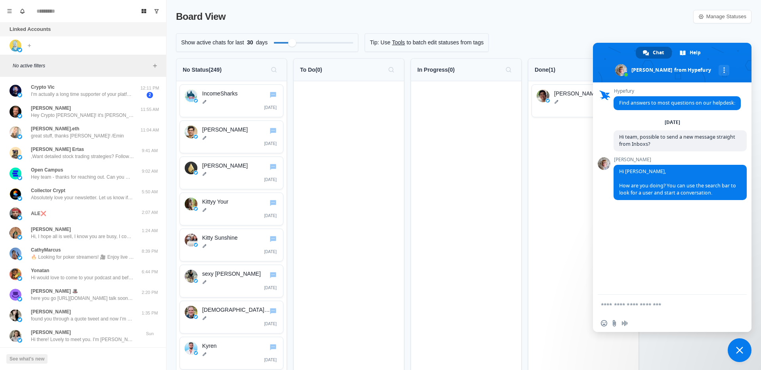
click at [517, 307] on textarea "Compose your message..." at bounding box center [663, 304] width 125 height 7
type textarea "**********"
